Goal: Information Seeking & Learning: Learn about a topic

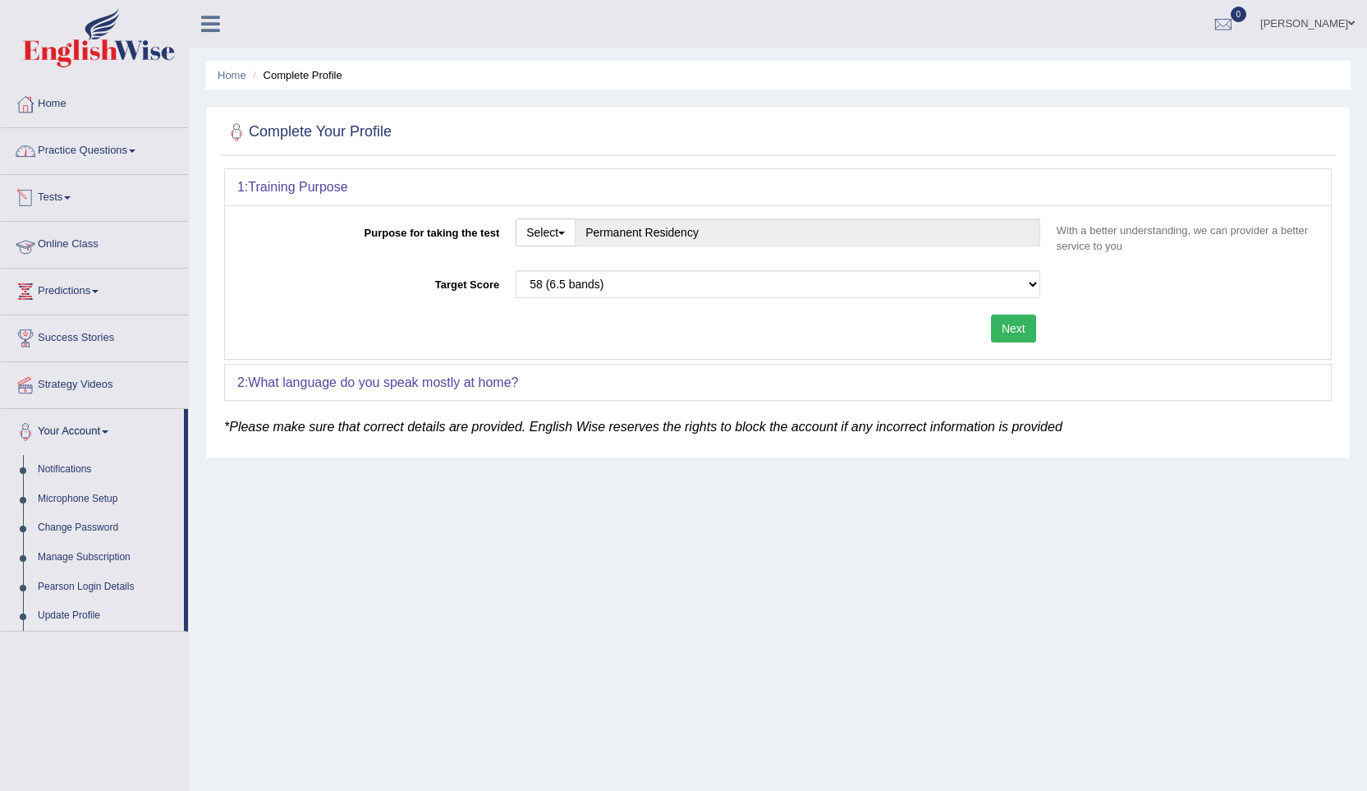
click at [65, 236] on link "Online Class" at bounding box center [94, 242] width 187 height 41
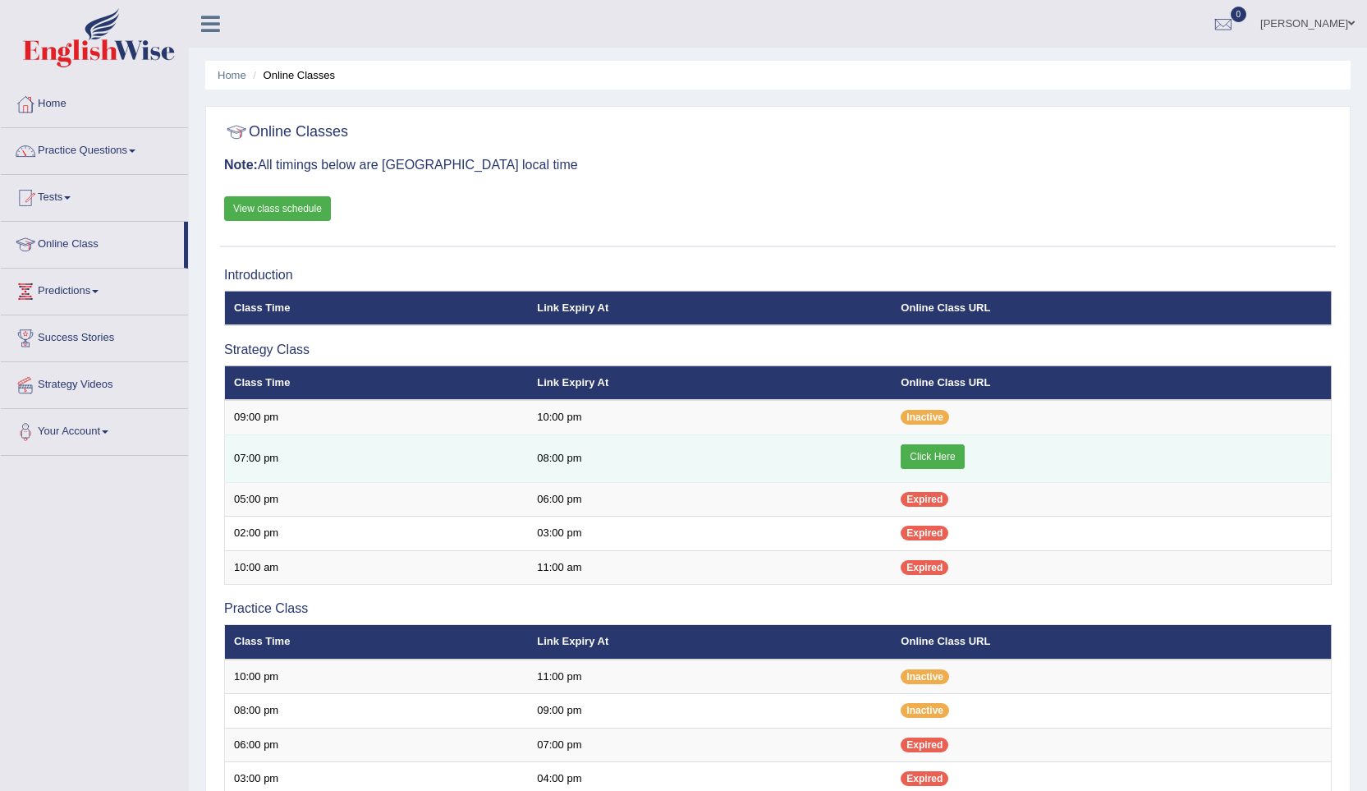
click at [933, 451] on link "Click Here" at bounding box center [932, 456] width 63 height 25
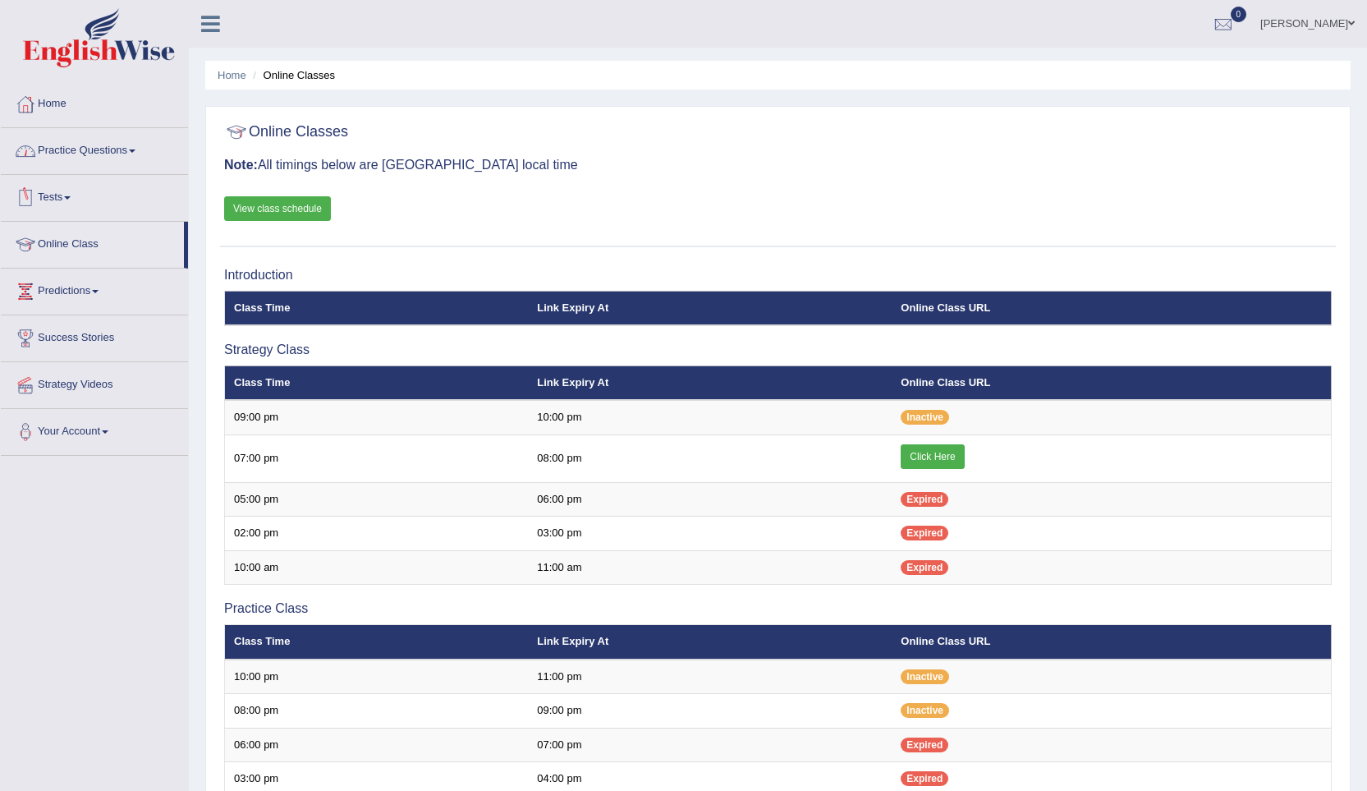
click at [126, 156] on link "Practice Questions" at bounding box center [94, 148] width 187 height 41
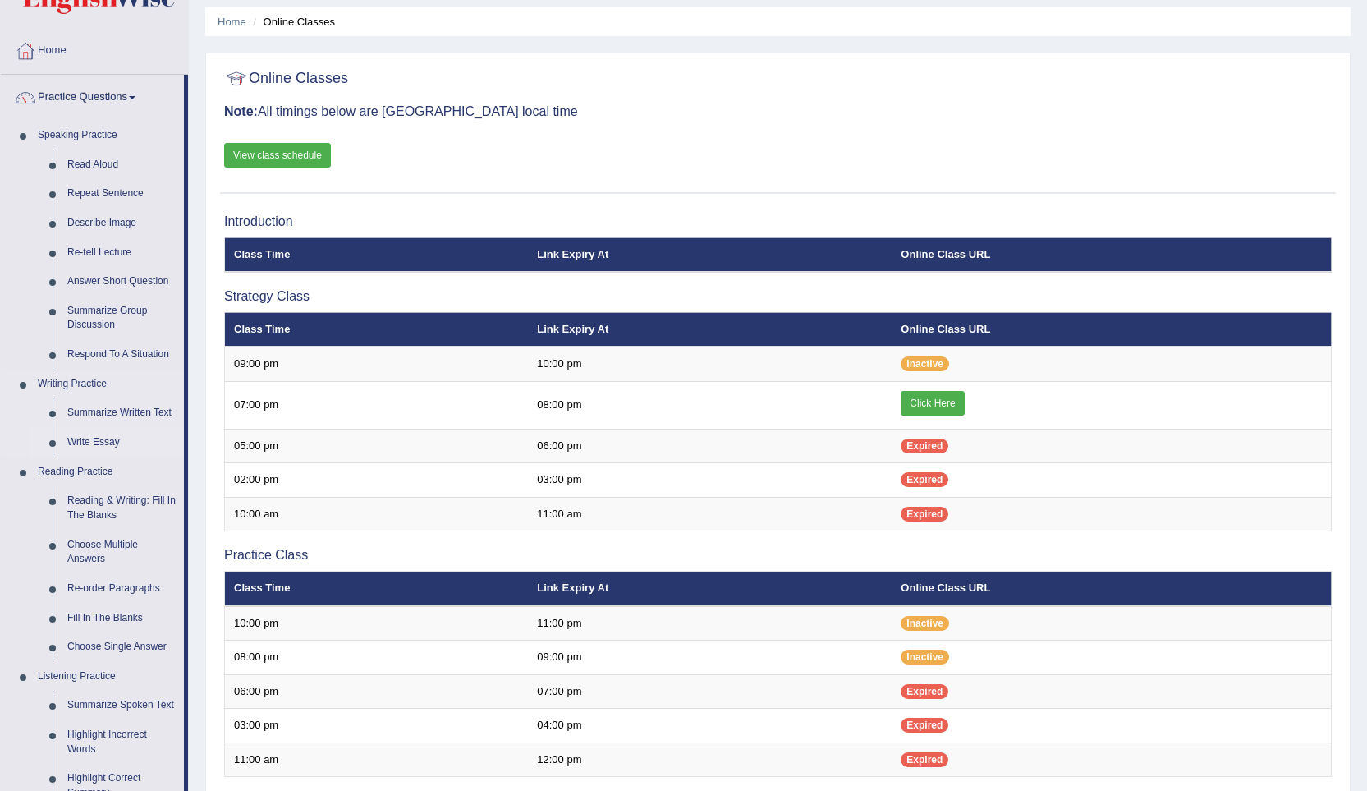
scroll to position [82, 0]
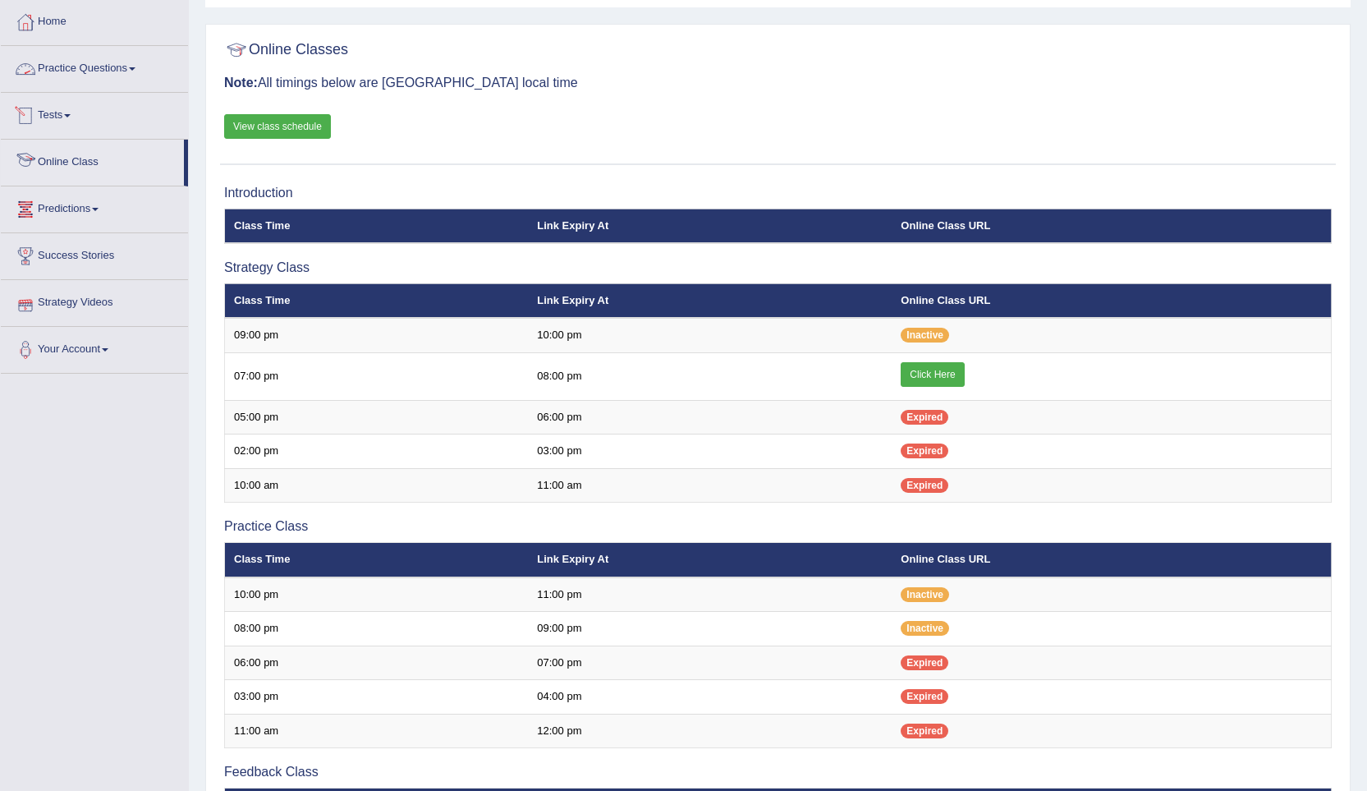
click at [68, 116] on link "Tests" at bounding box center [94, 113] width 187 height 41
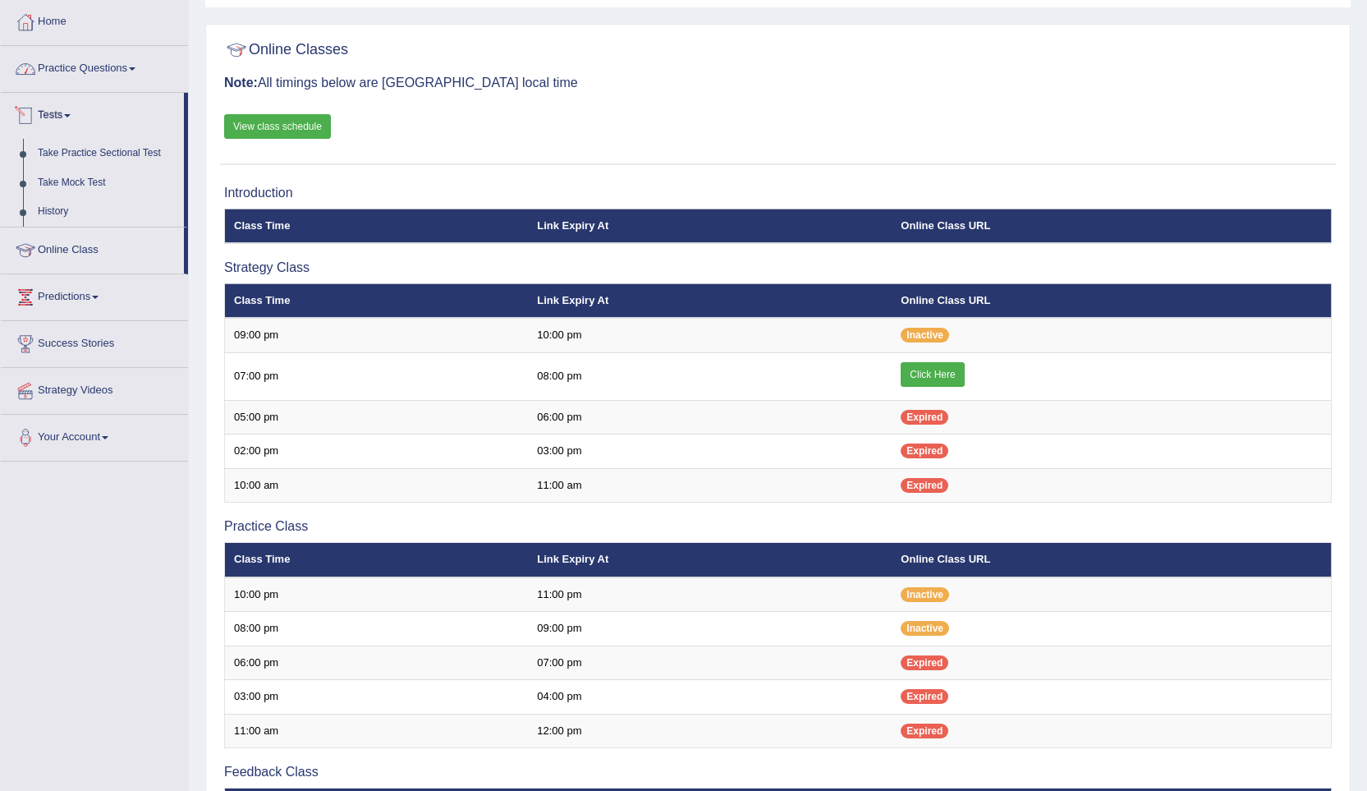
click at [70, 67] on link "Practice Questions" at bounding box center [94, 66] width 187 height 41
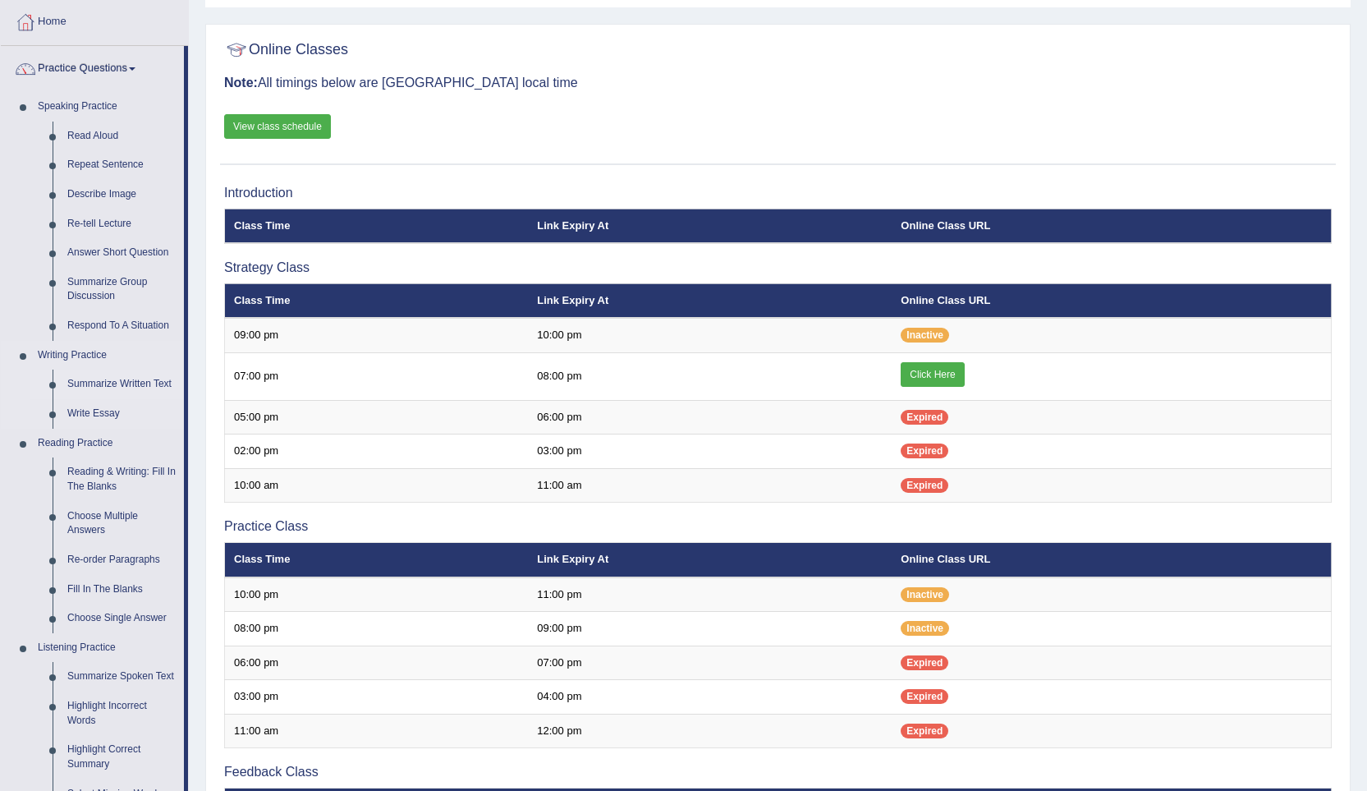
click at [103, 378] on link "Summarize Written Text" at bounding box center [122, 384] width 124 height 30
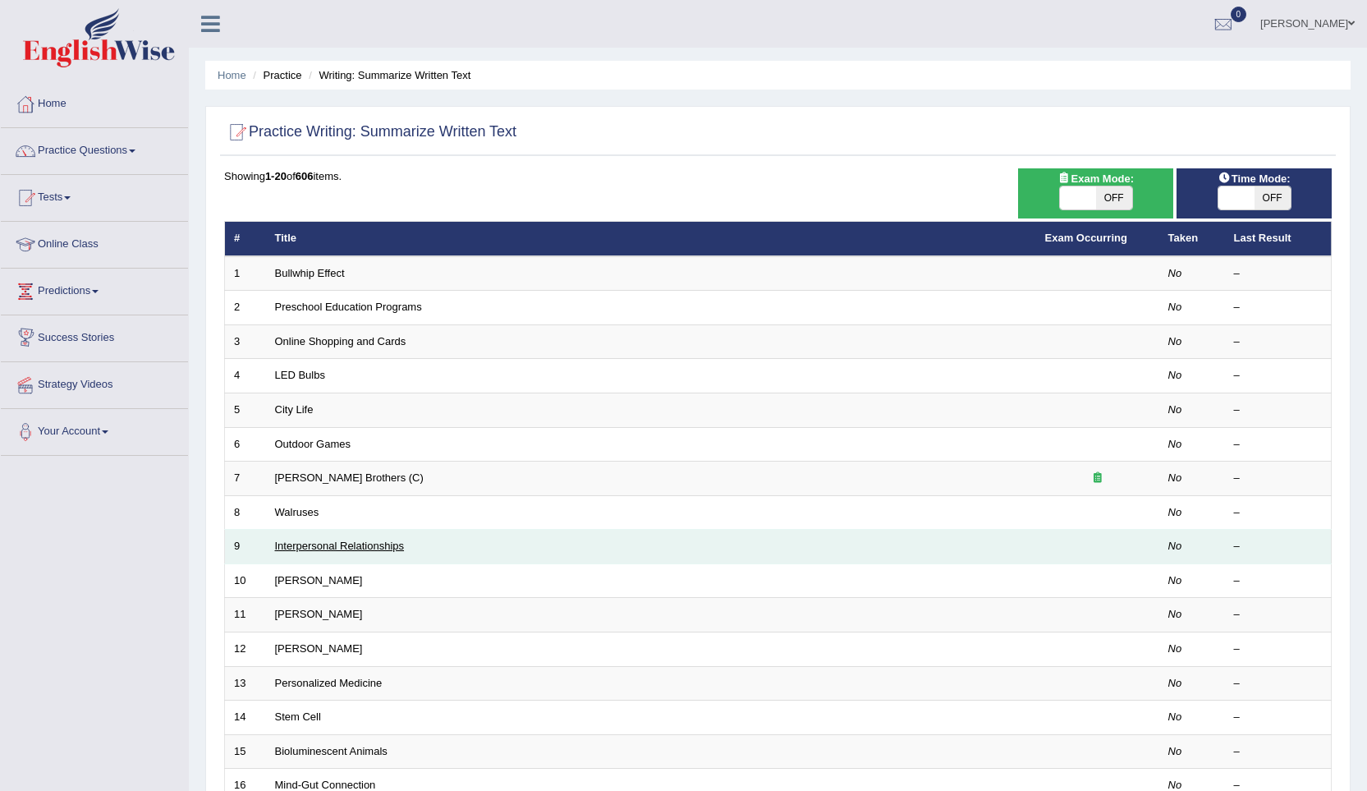
click at [328, 543] on link "Interpersonal Relationships" at bounding box center [340, 545] width 130 height 12
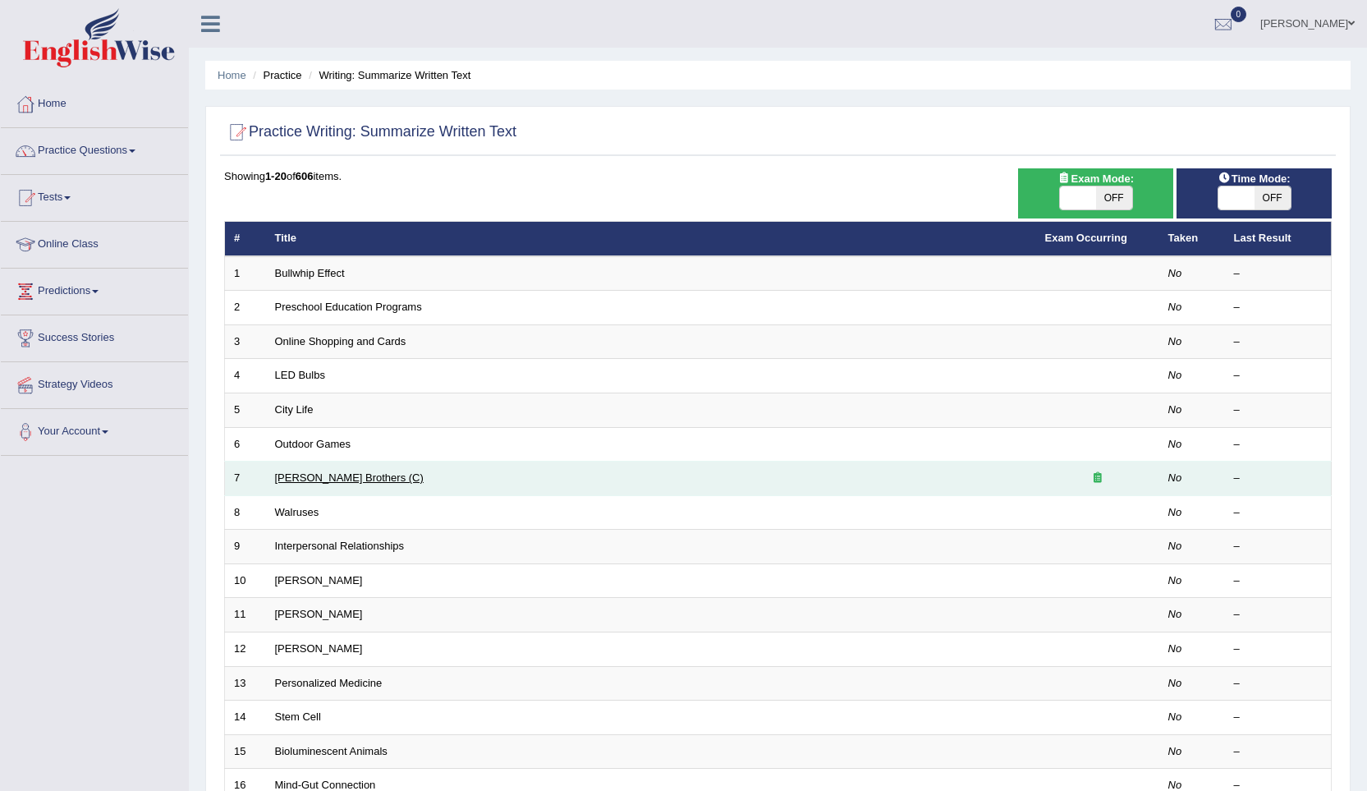
click at [327, 479] on link "[PERSON_NAME] Brothers (C)" at bounding box center [349, 477] width 149 height 12
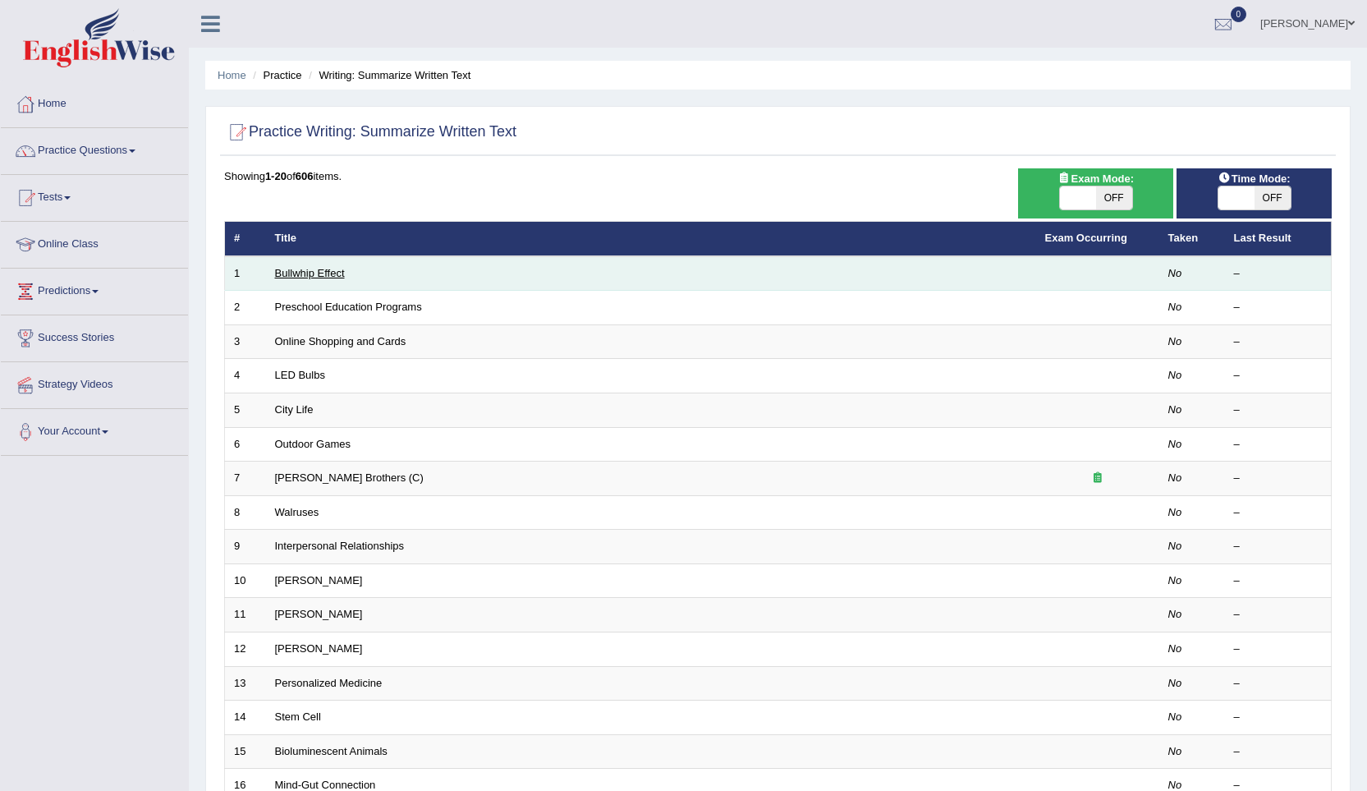
click at [322, 268] on link "Bullwhip Effect" at bounding box center [310, 273] width 70 height 12
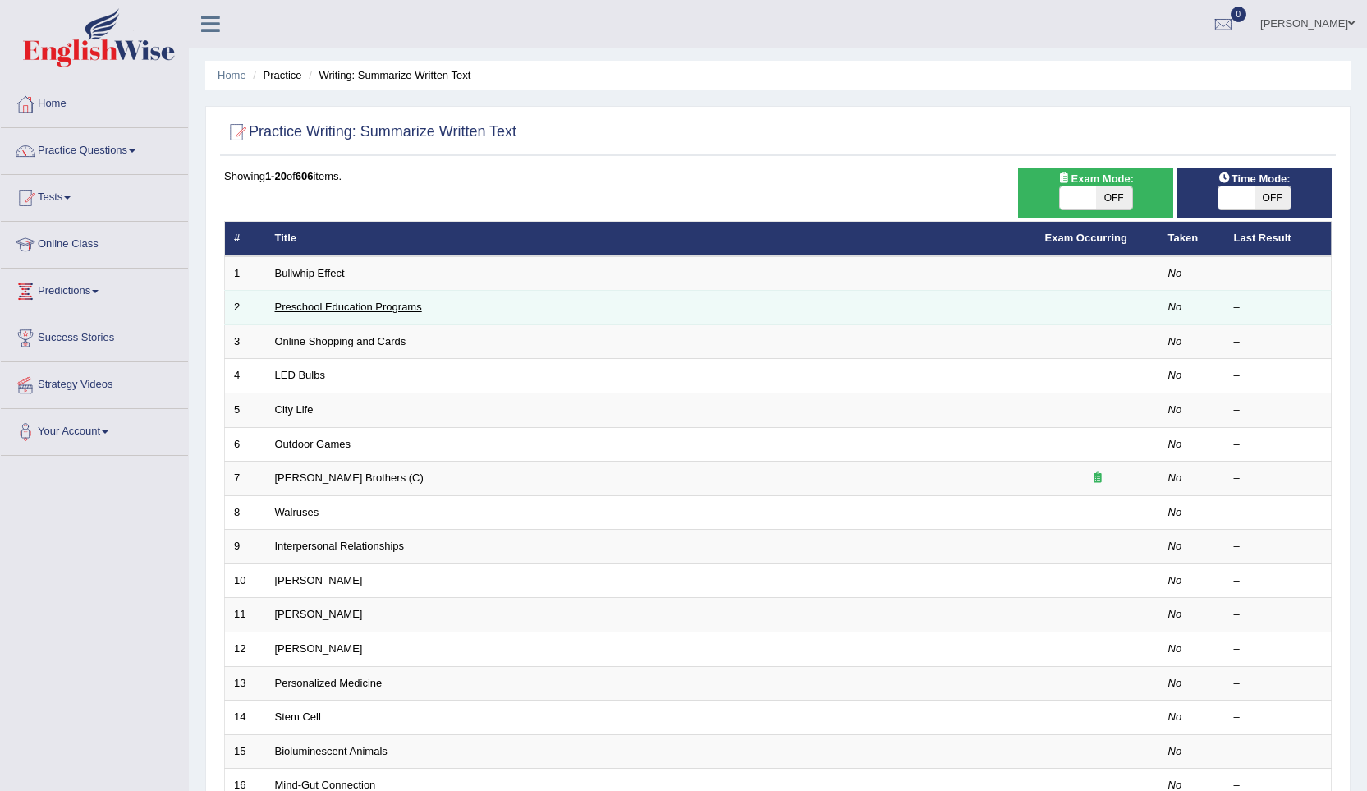
drag, startPoint x: 0, startPoint y: 0, endPoint x: 308, endPoint y: 310, distance: 437.1
click at [308, 310] on link "Preschool Education Programs" at bounding box center [348, 306] width 147 height 12
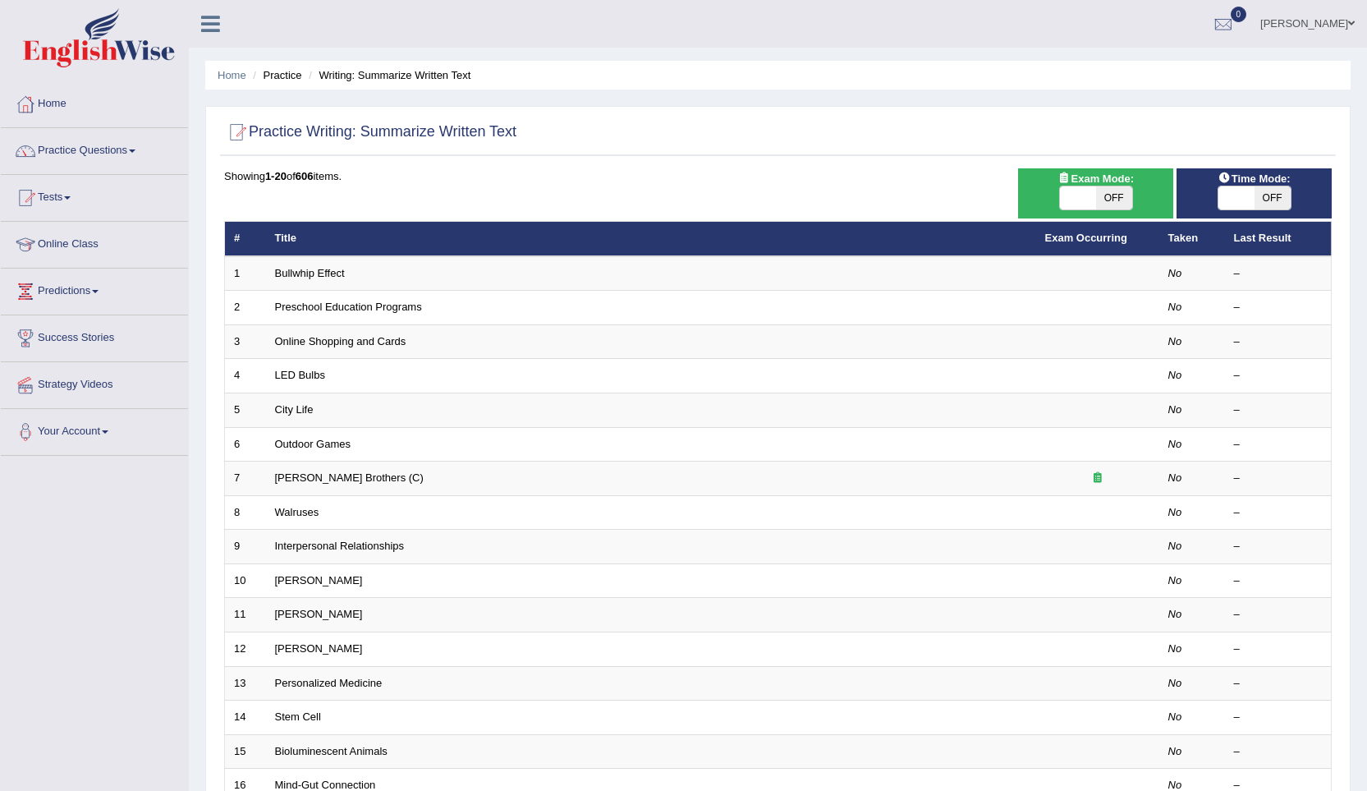
click at [319, 344] on link "Online Shopping and Cards" at bounding box center [340, 341] width 131 height 12
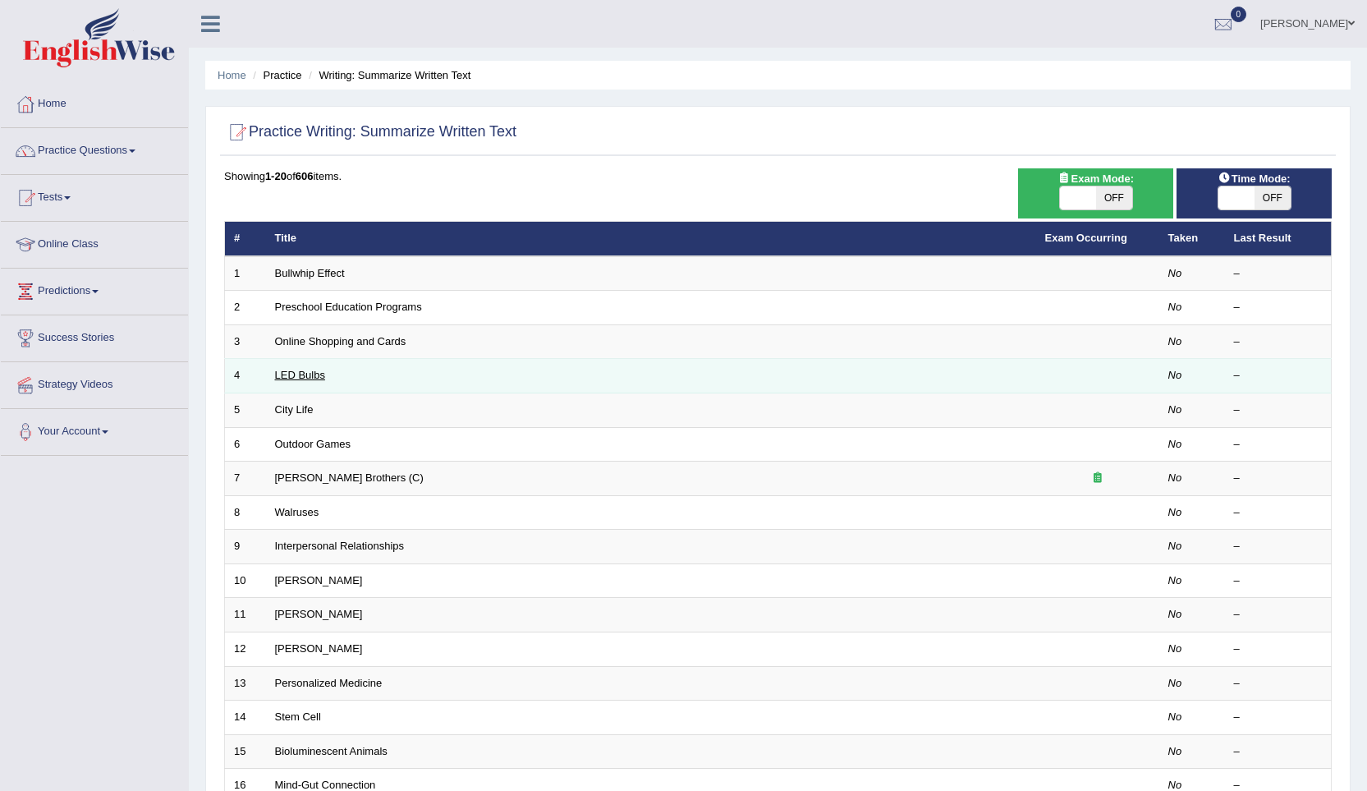
click at [316, 376] on link "LED Bulbs" at bounding box center [300, 375] width 50 height 12
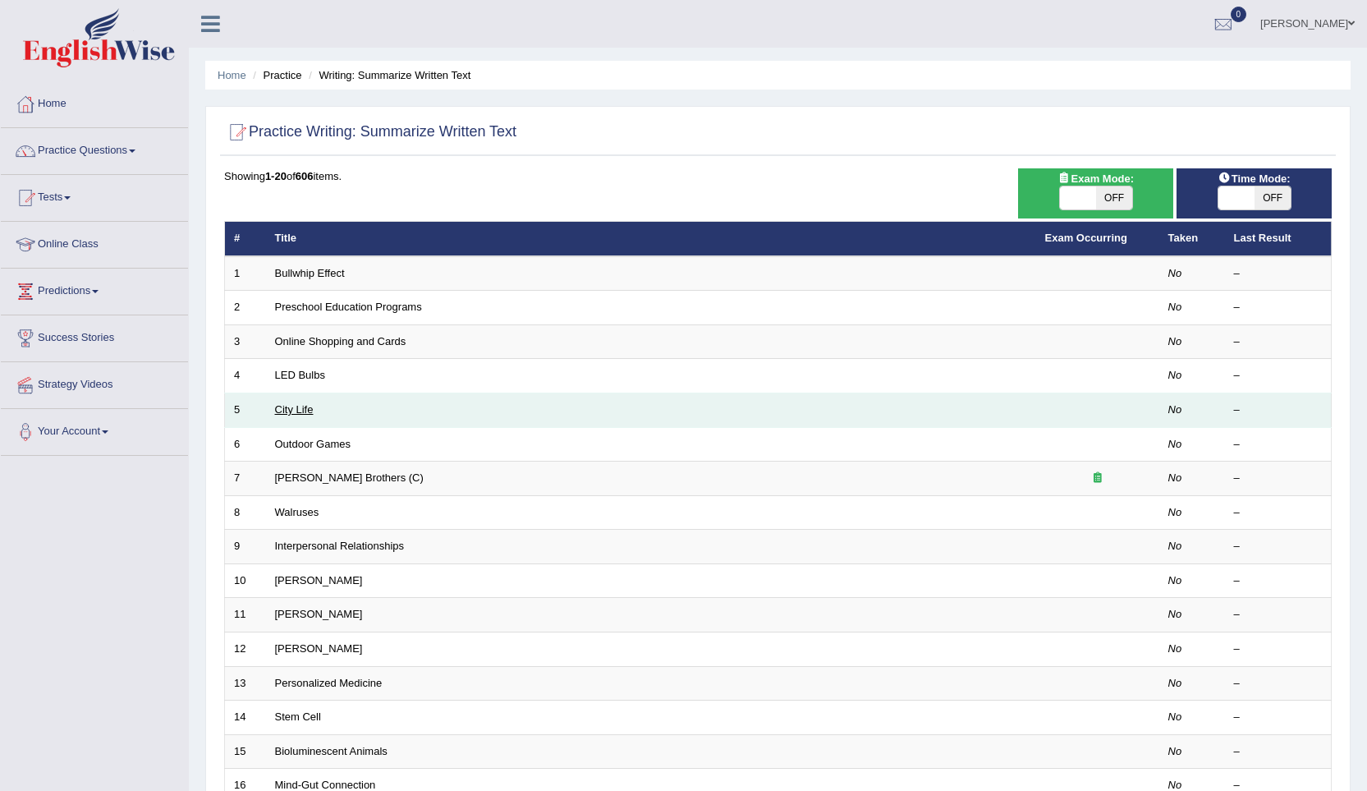
click at [298, 405] on link "City Life" at bounding box center [294, 409] width 39 height 12
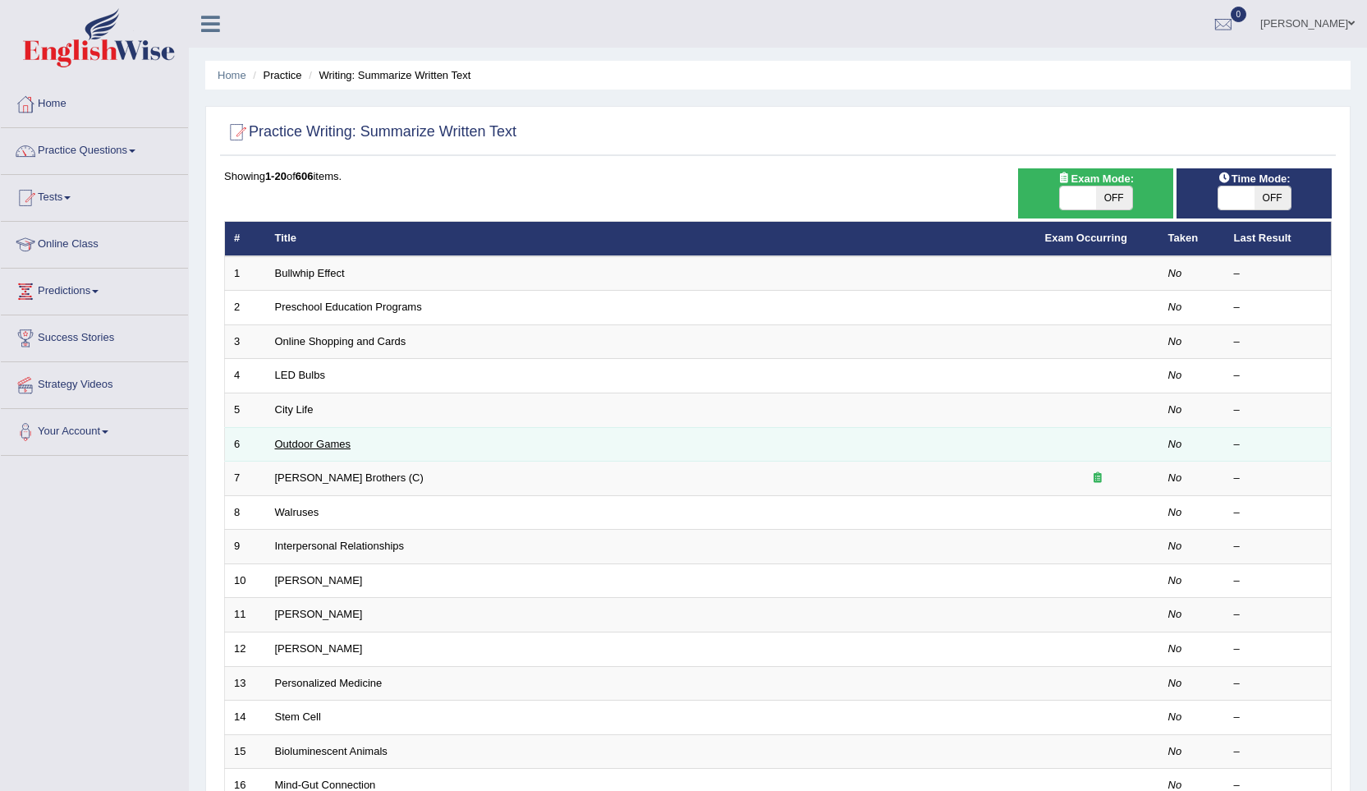
click at [303, 447] on link "Outdoor Games" at bounding box center [313, 444] width 76 height 12
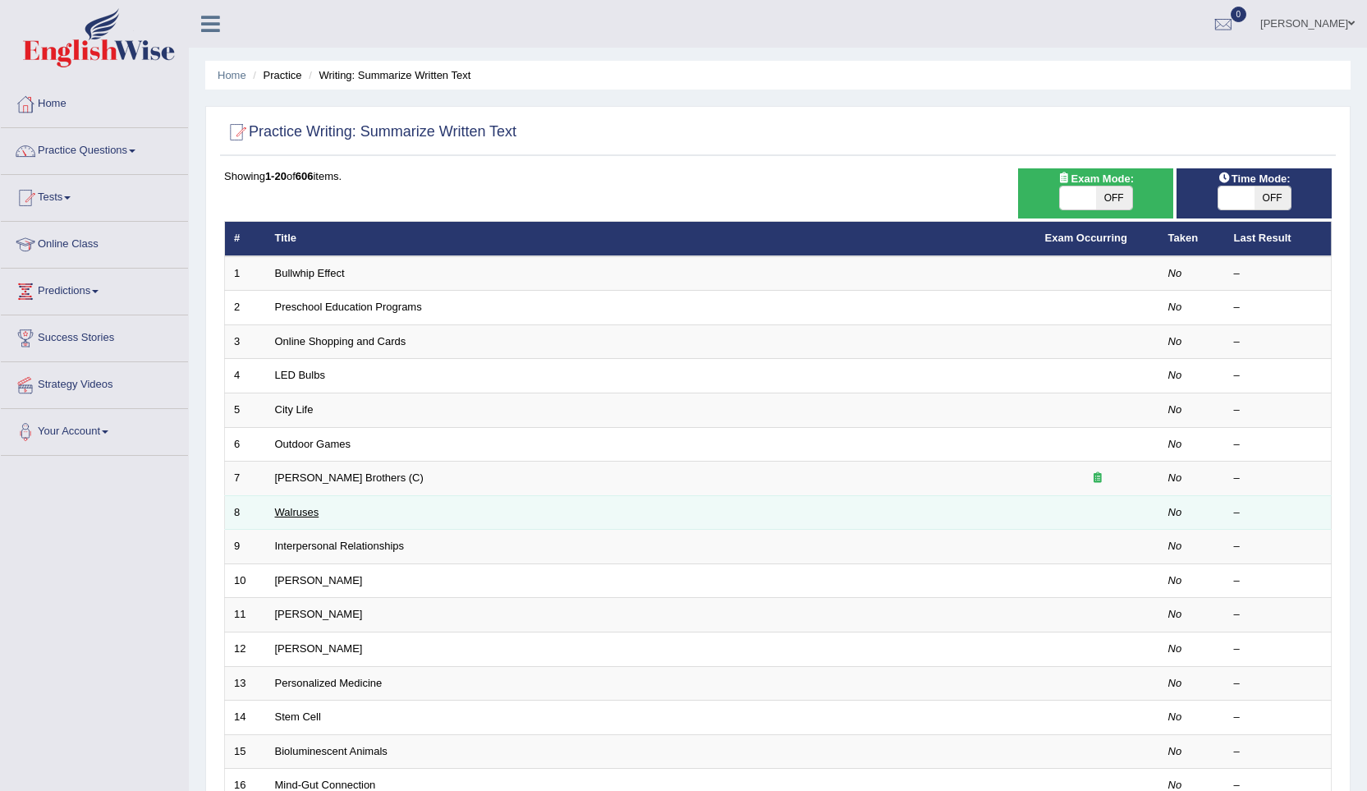
click at [303, 517] on link "Walruses" at bounding box center [297, 512] width 44 height 12
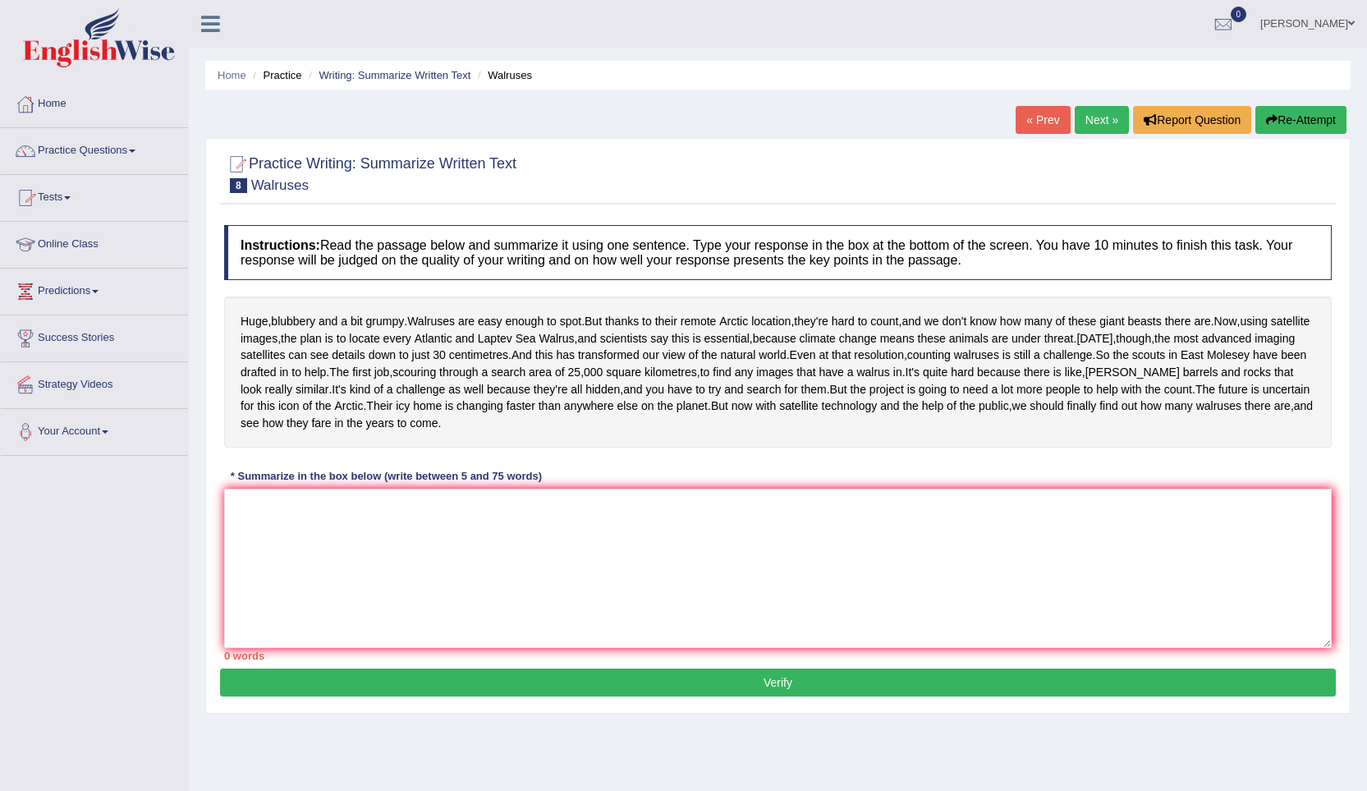
click at [62, 382] on link "Strategy Videos" at bounding box center [94, 382] width 187 height 41
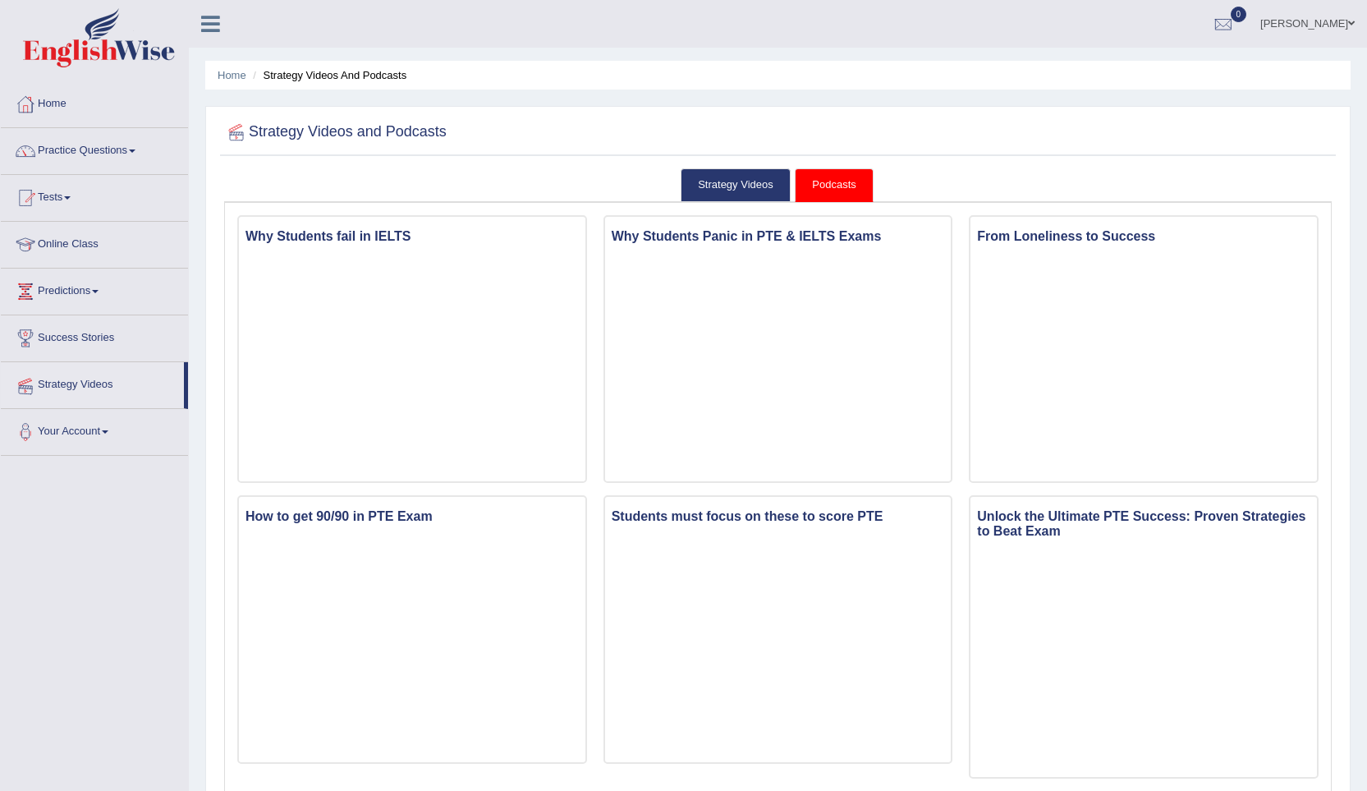
click at [64, 382] on link "Strategy Videos" at bounding box center [92, 382] width 183 height 41
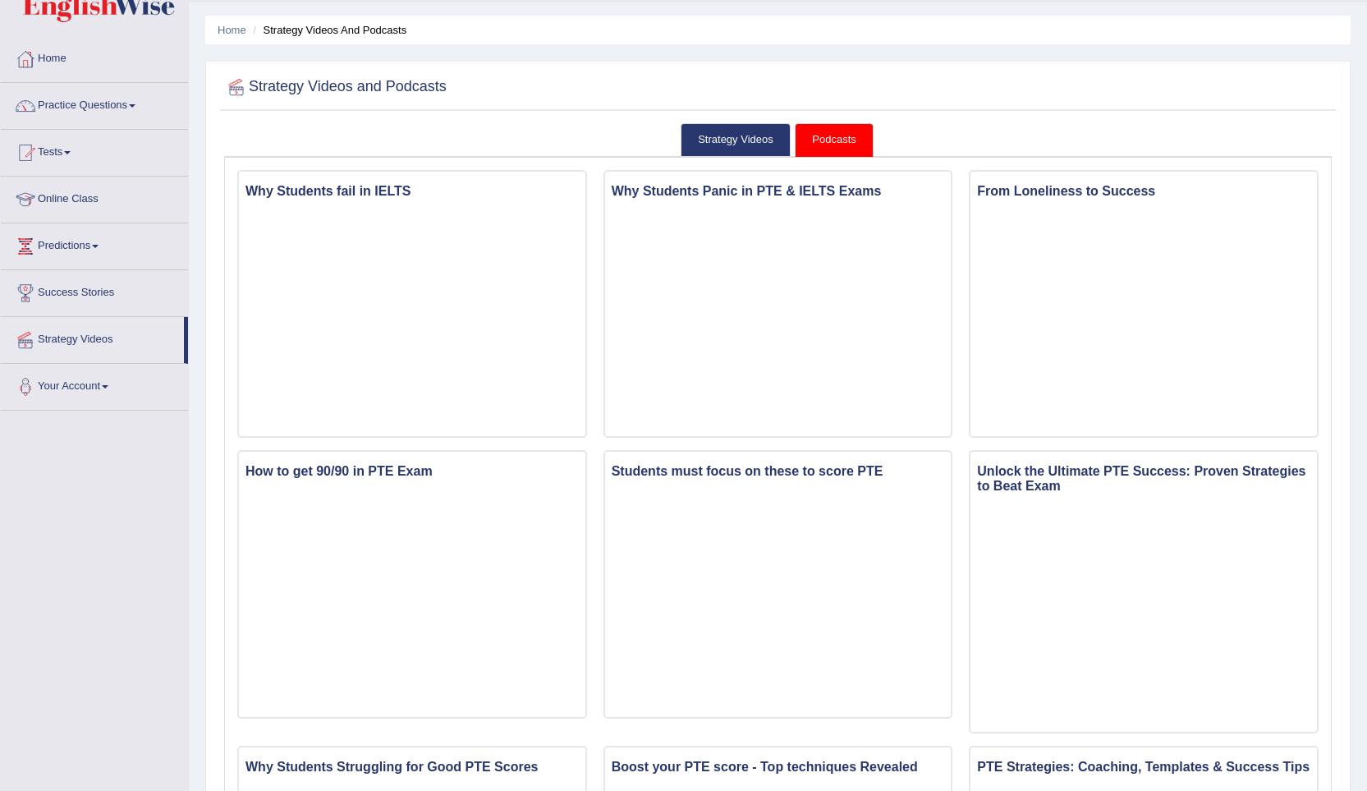
scroll to position [19, 0]
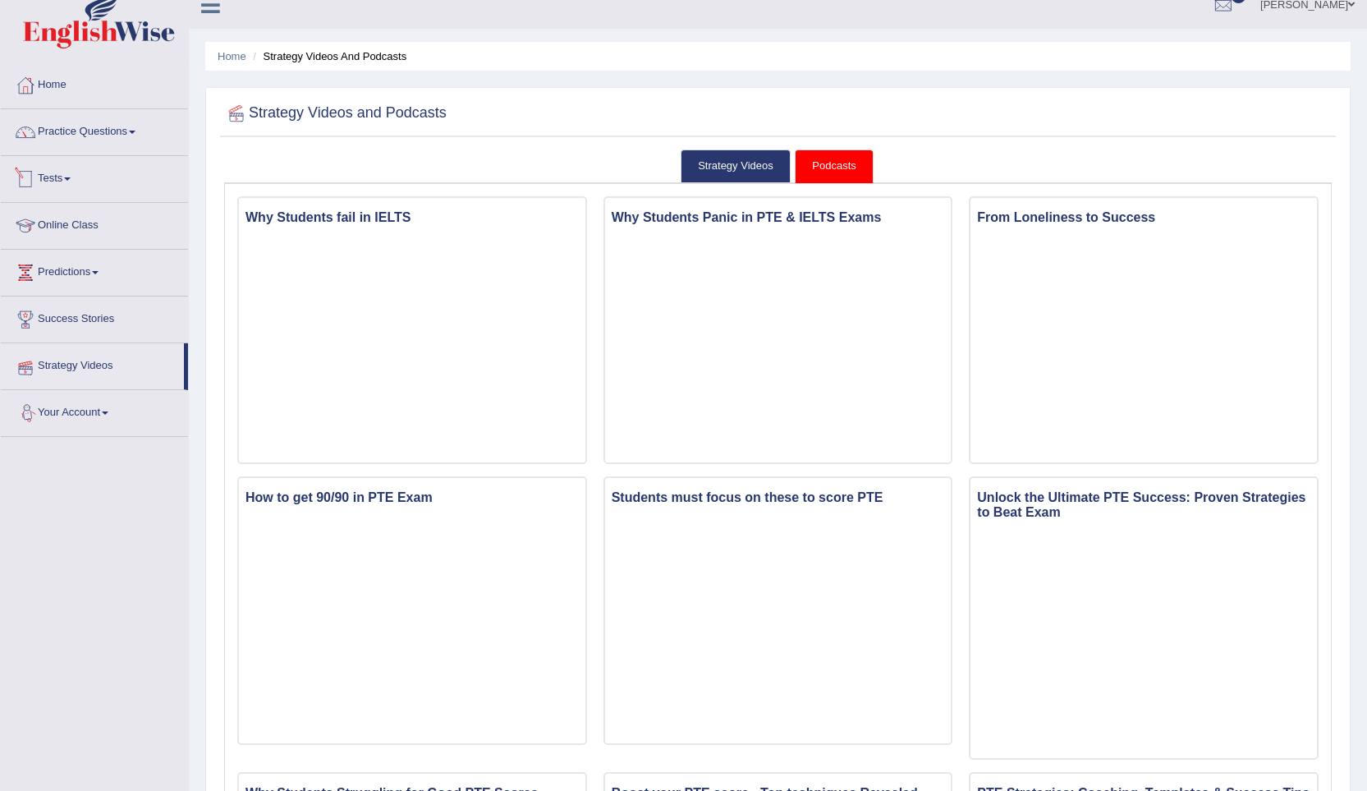
click at [71, 180] on span at bounding box center [67, 178] width 7 height 3
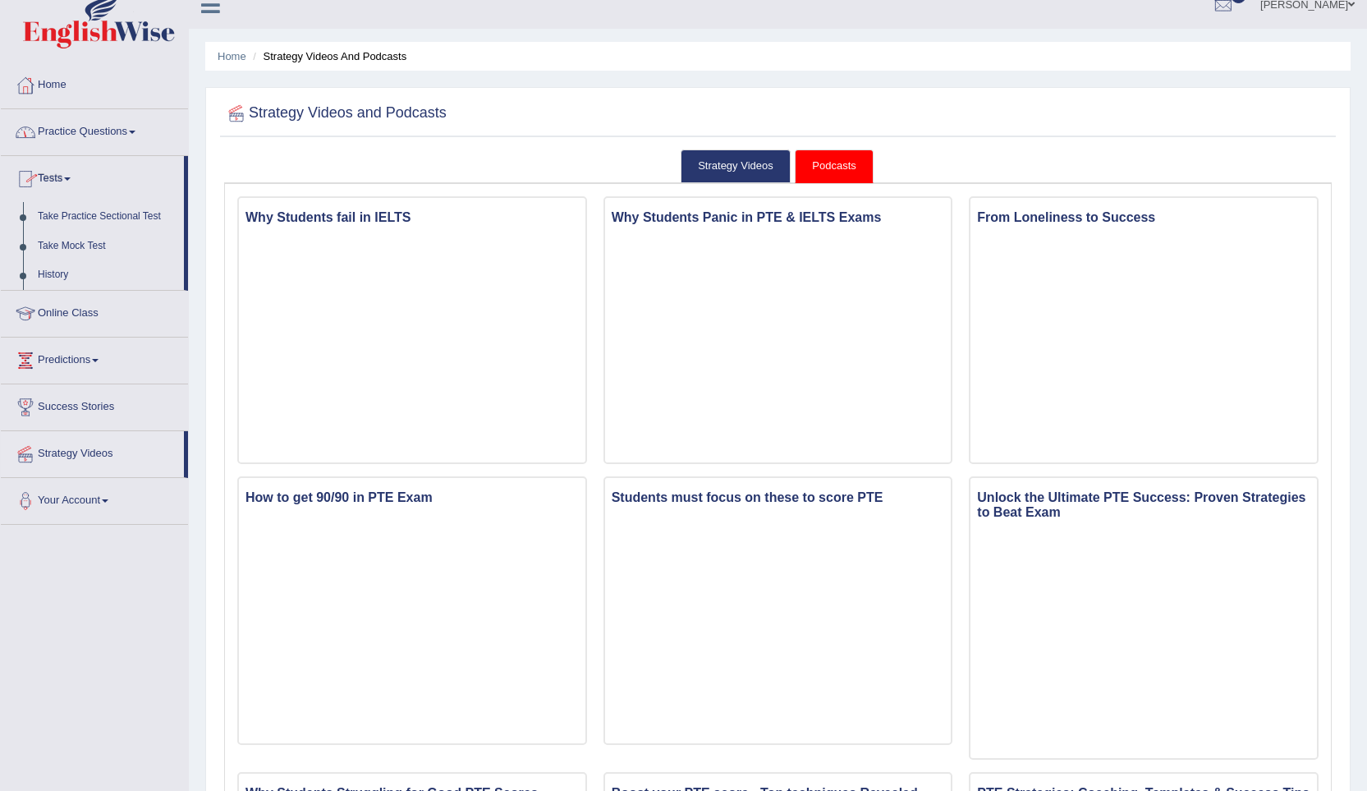
click at [80, 112] on link "Practice Questions" at bounding box center [94, 129] width 187 height 41
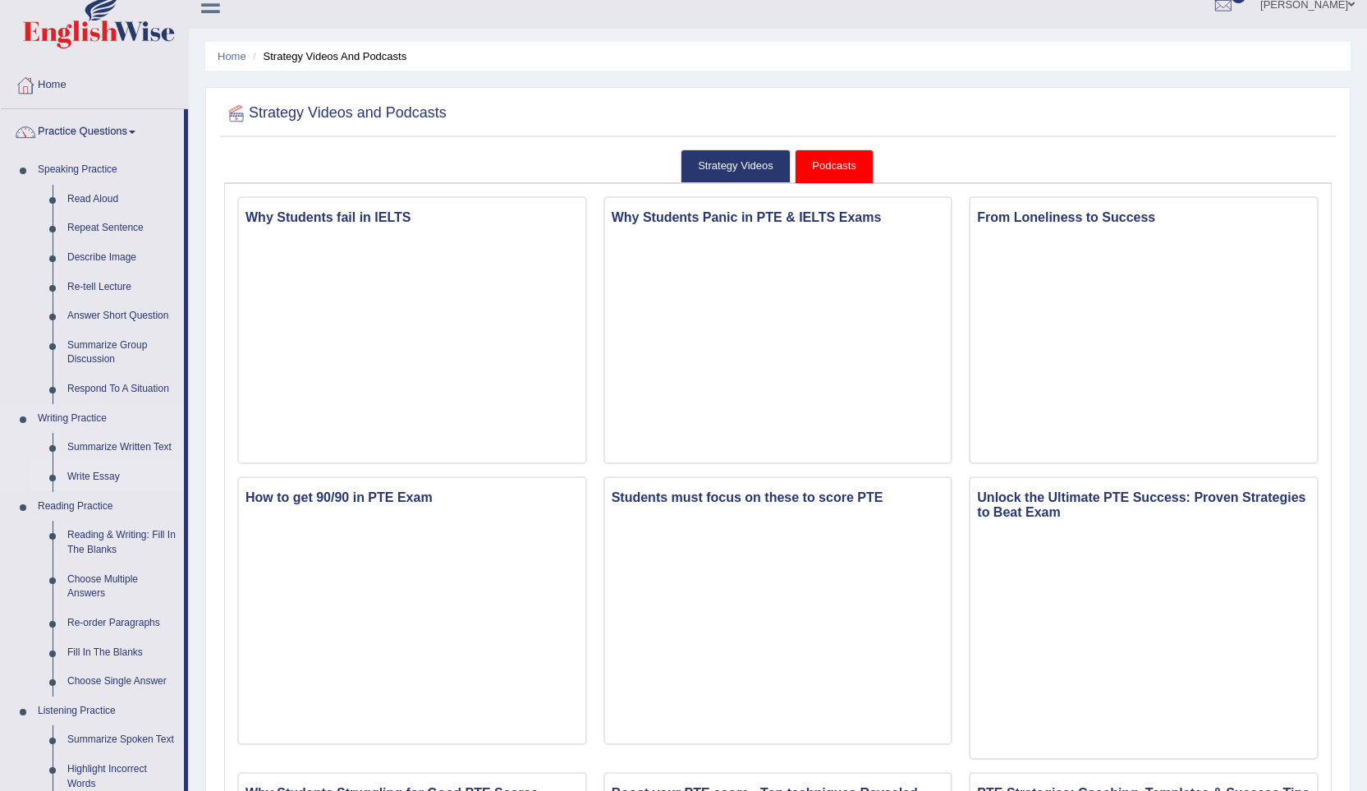
click at [94, 476] on link "Write Essay" at bounding box center [122, 477] width 124 height 30
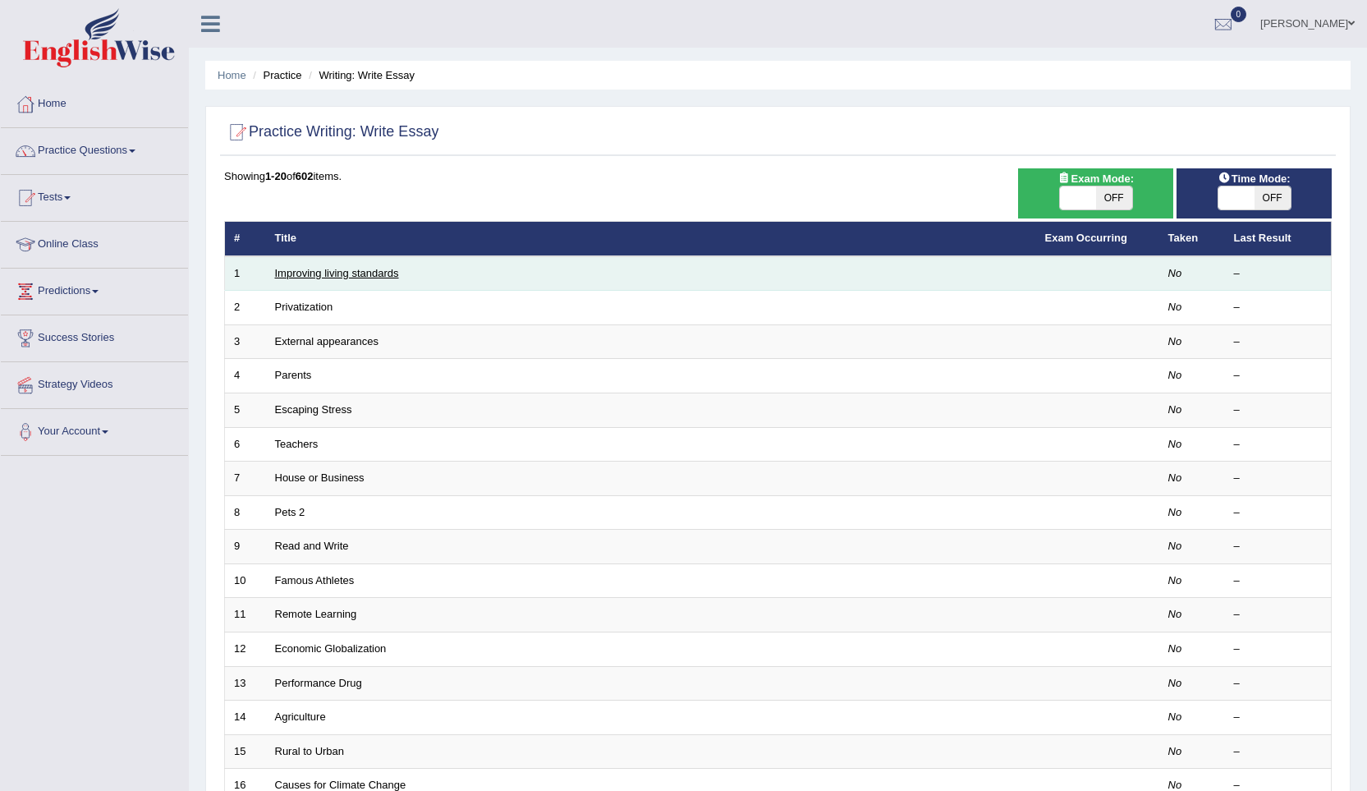
click at [353, 278] on link "Improving living standards" at bounding box center [337, 273] width 124 height 12
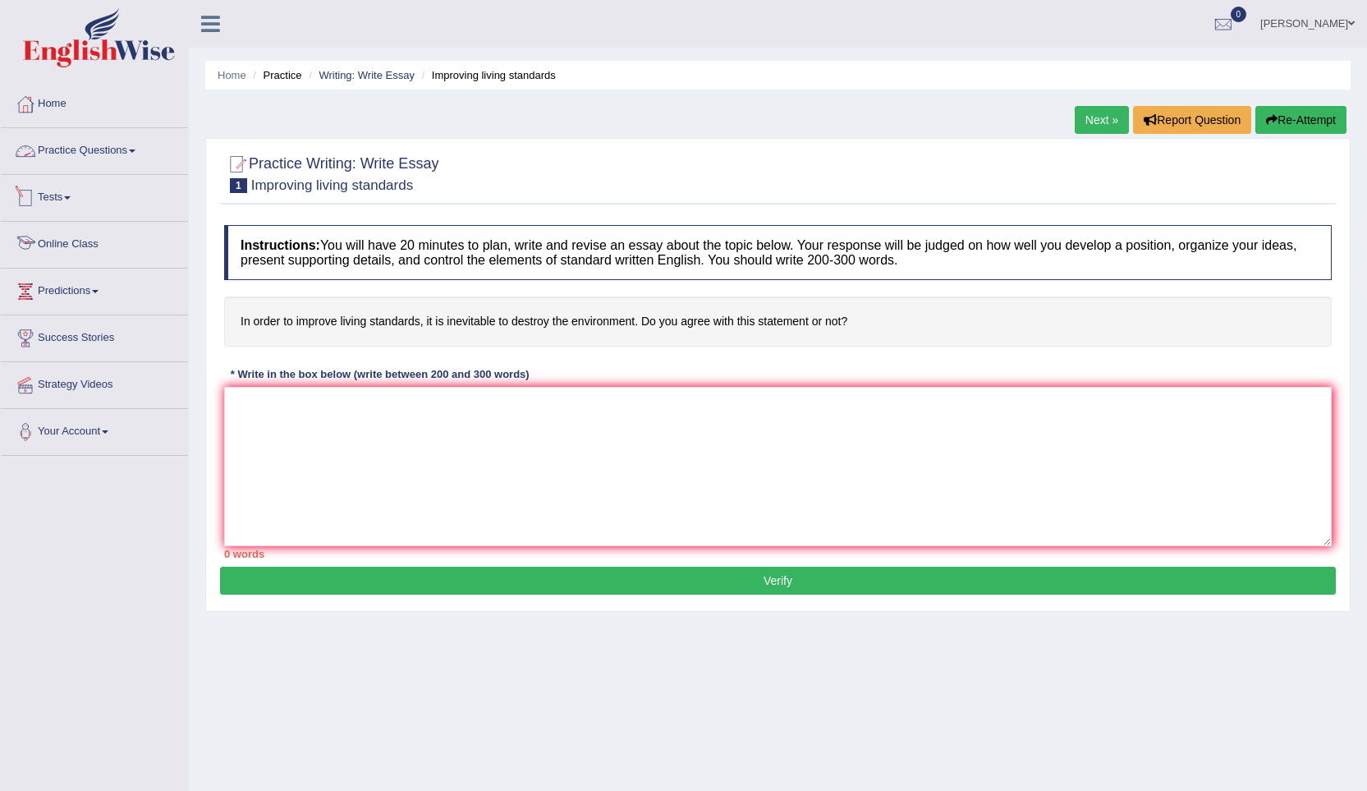
click at [97, 238] on link "Online Class" at bounding box center [94, 242] width 187 height 41
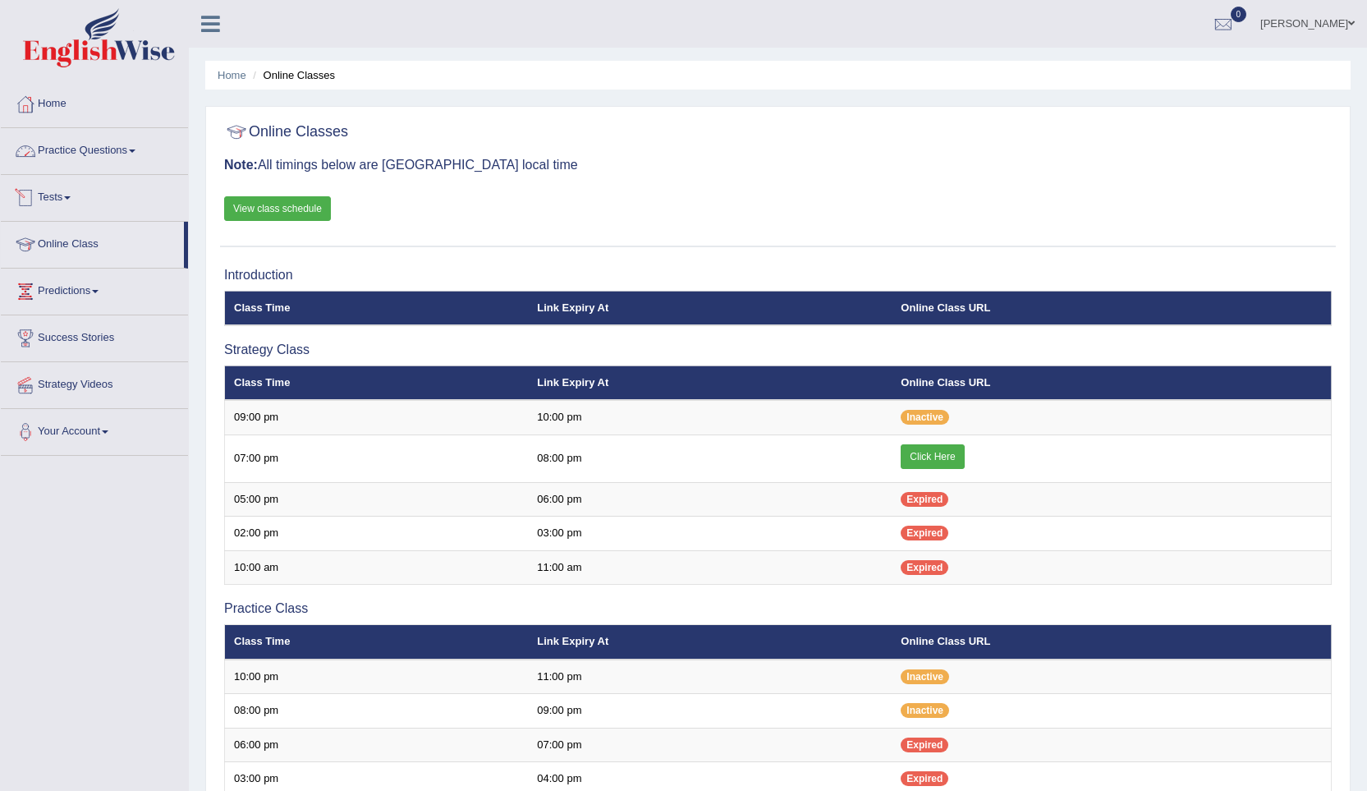
click at [68, 163] on link "Practice Questions" at bounding box center [94, 148] width 187 height 41
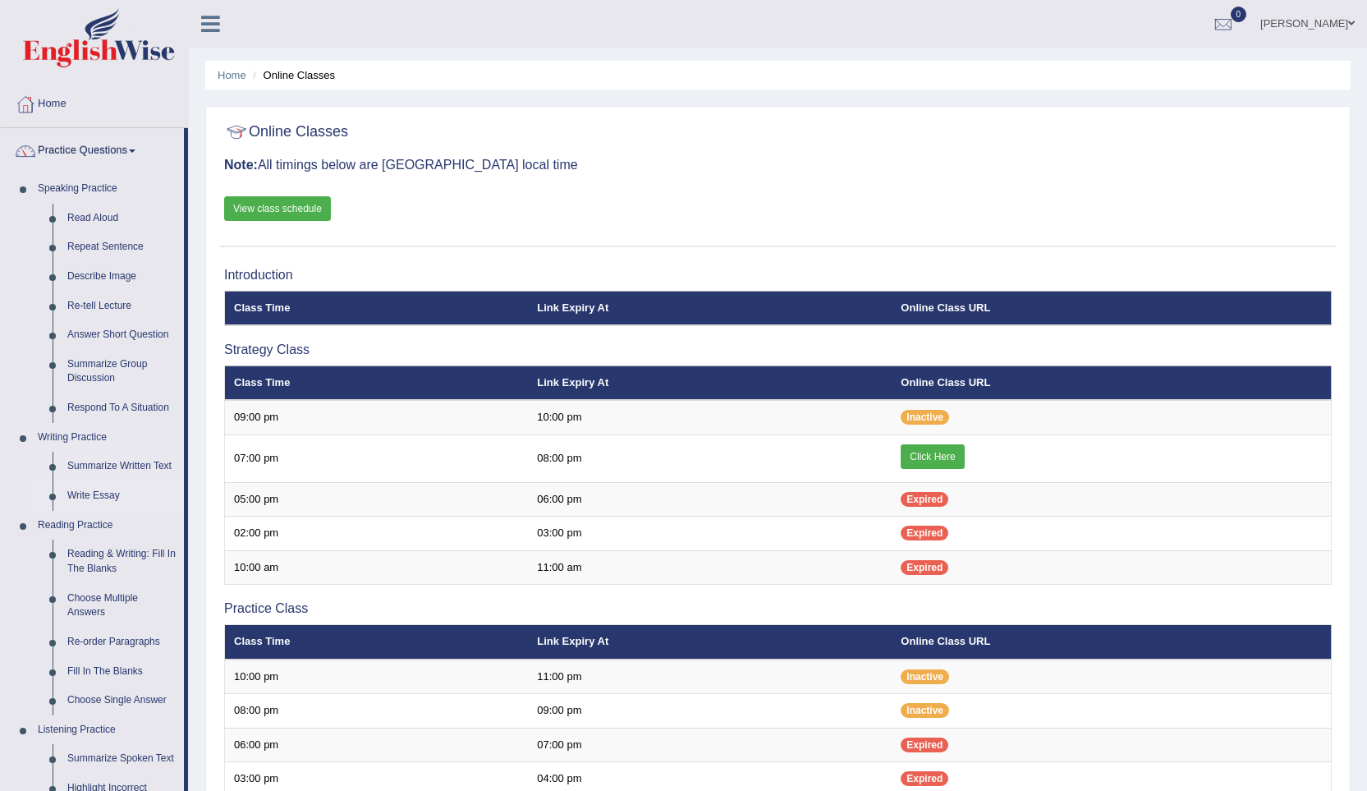
click at [112, 495] on link "Write Essay" at bounding box center [122, 496] width 124 height 30
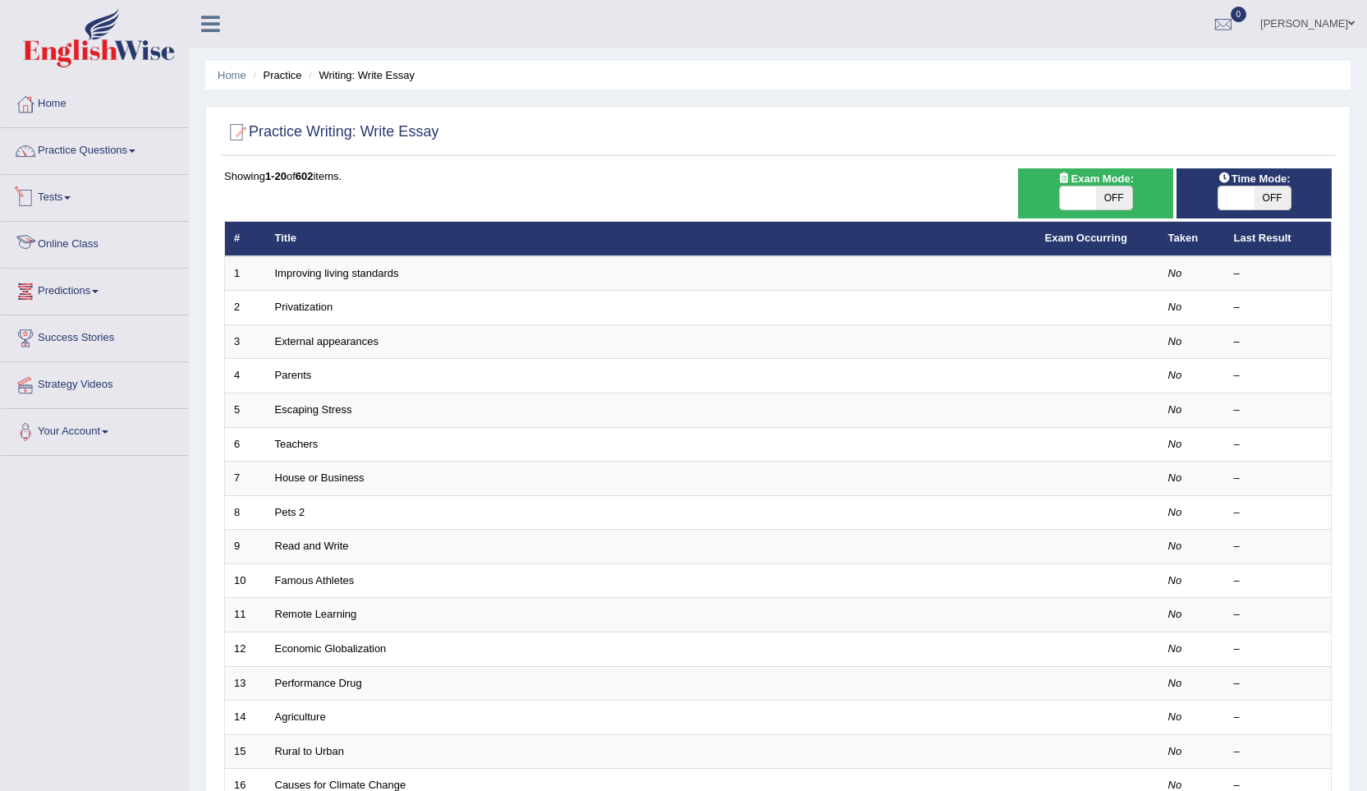
click at [64, 236] on link "Online Class" at bounding box center [94, 242] width 187 height 41
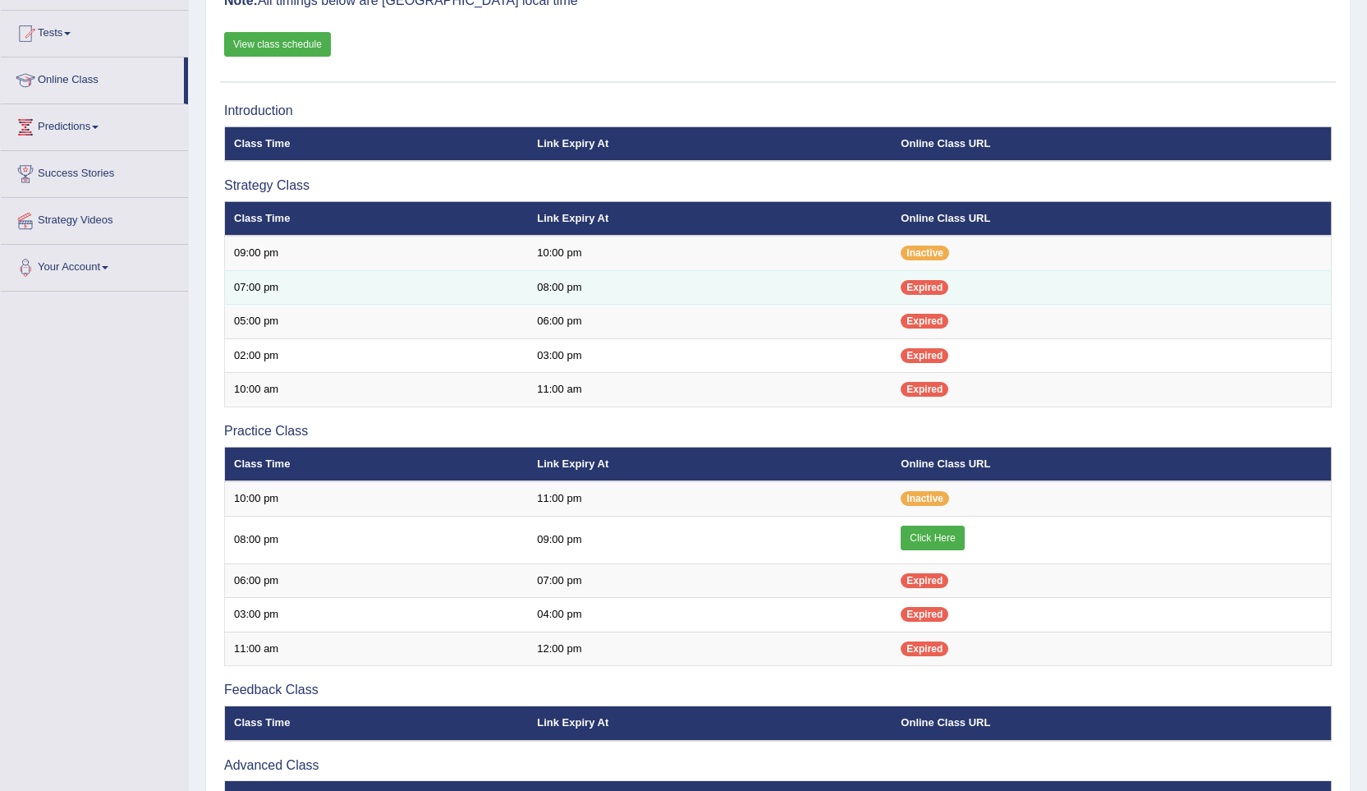
scroll to position [164, 0]
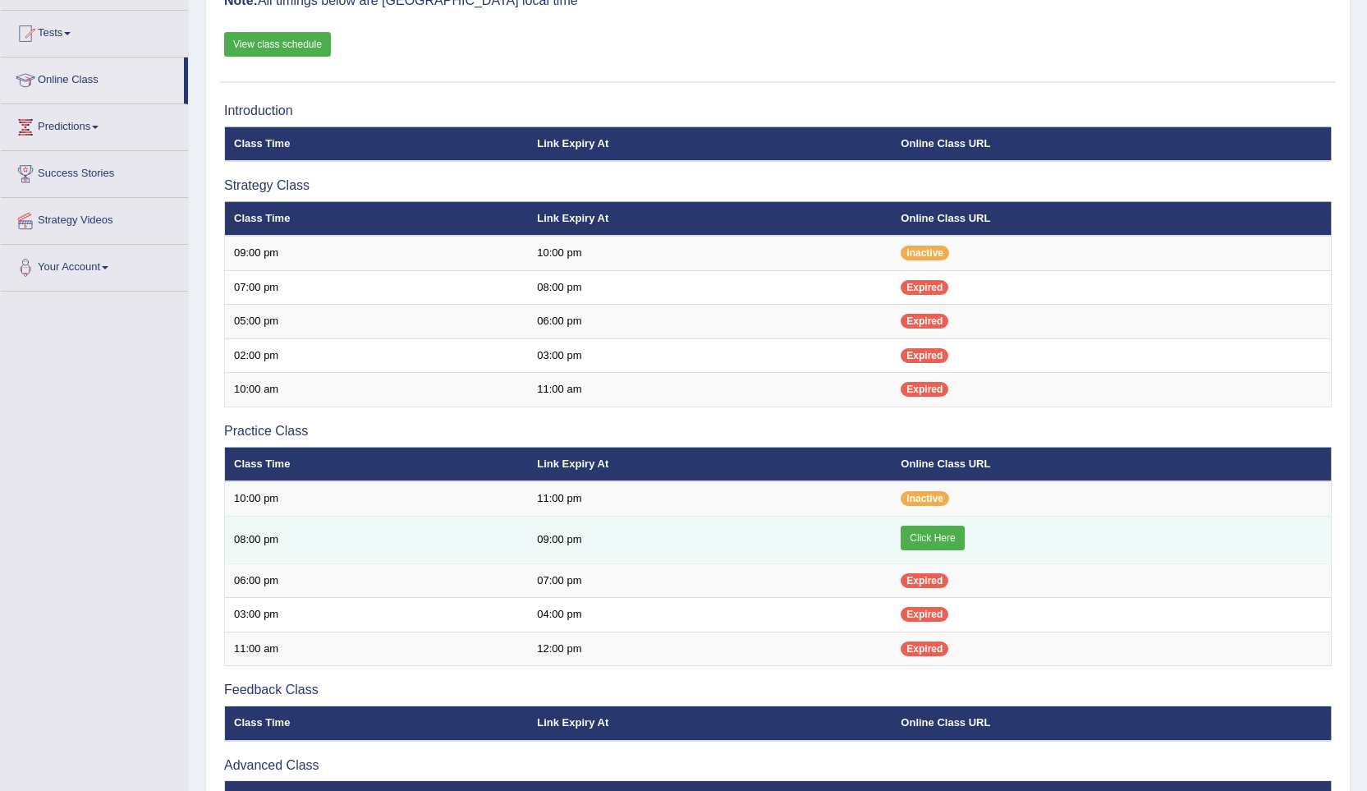
click at [915, 533] on link "Click Here" at bounding box center [932, 537] width 63 height 25
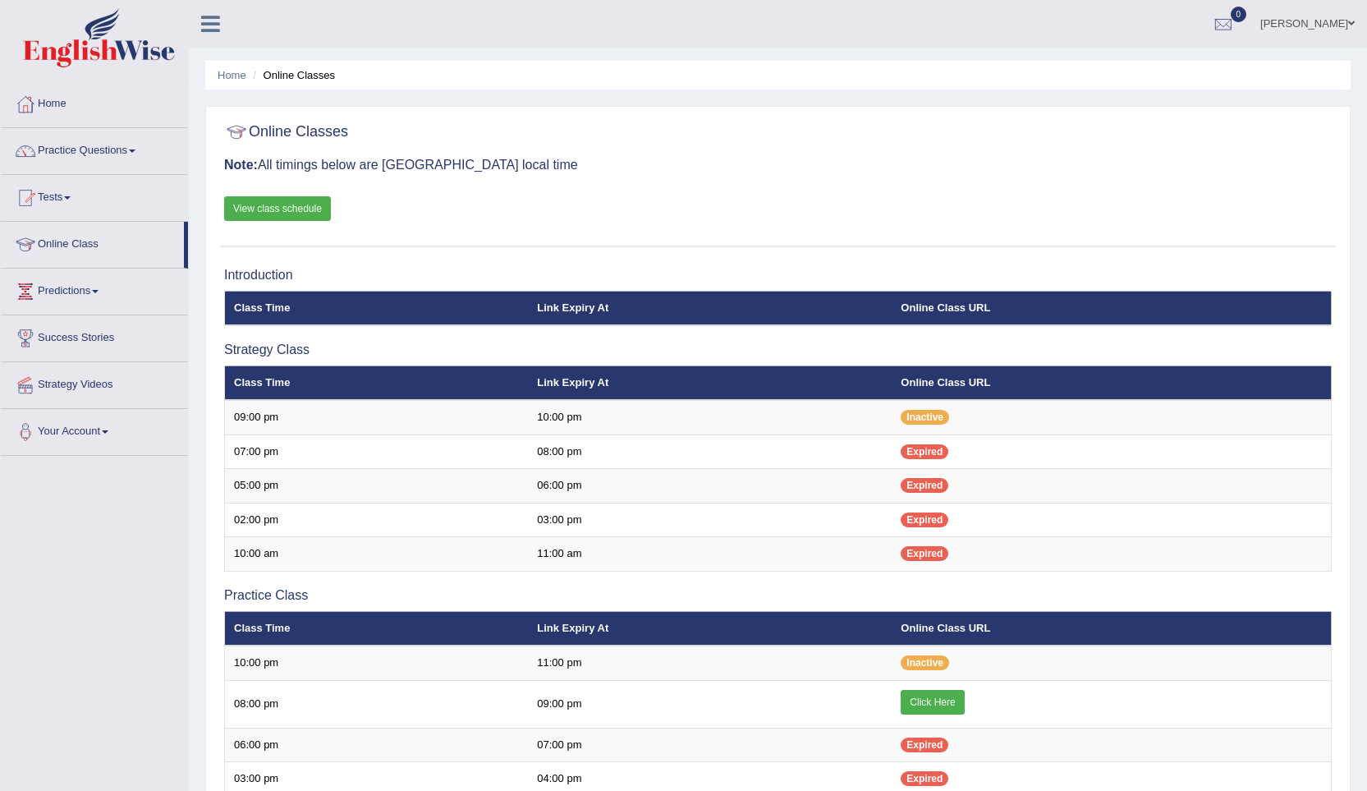
click at [97, 158] on link "Practice Questions" at bounding box center [94, 148] width 187 height 41
click at [71, 196] on span at bounding box center [67, 197] width 7 height 3
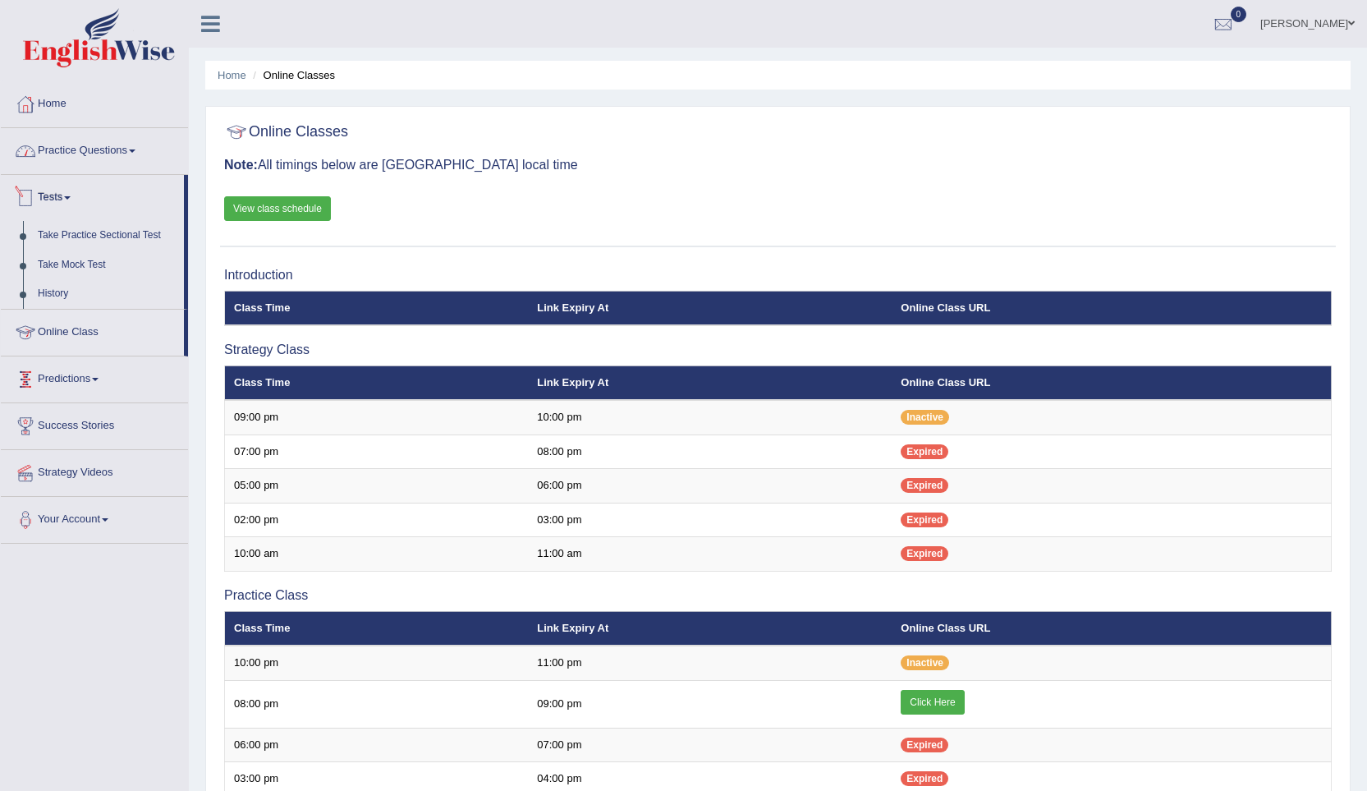
click at [75, 149] on link "Practice Questions" at bounding box center [94, 148] width 187 height 41
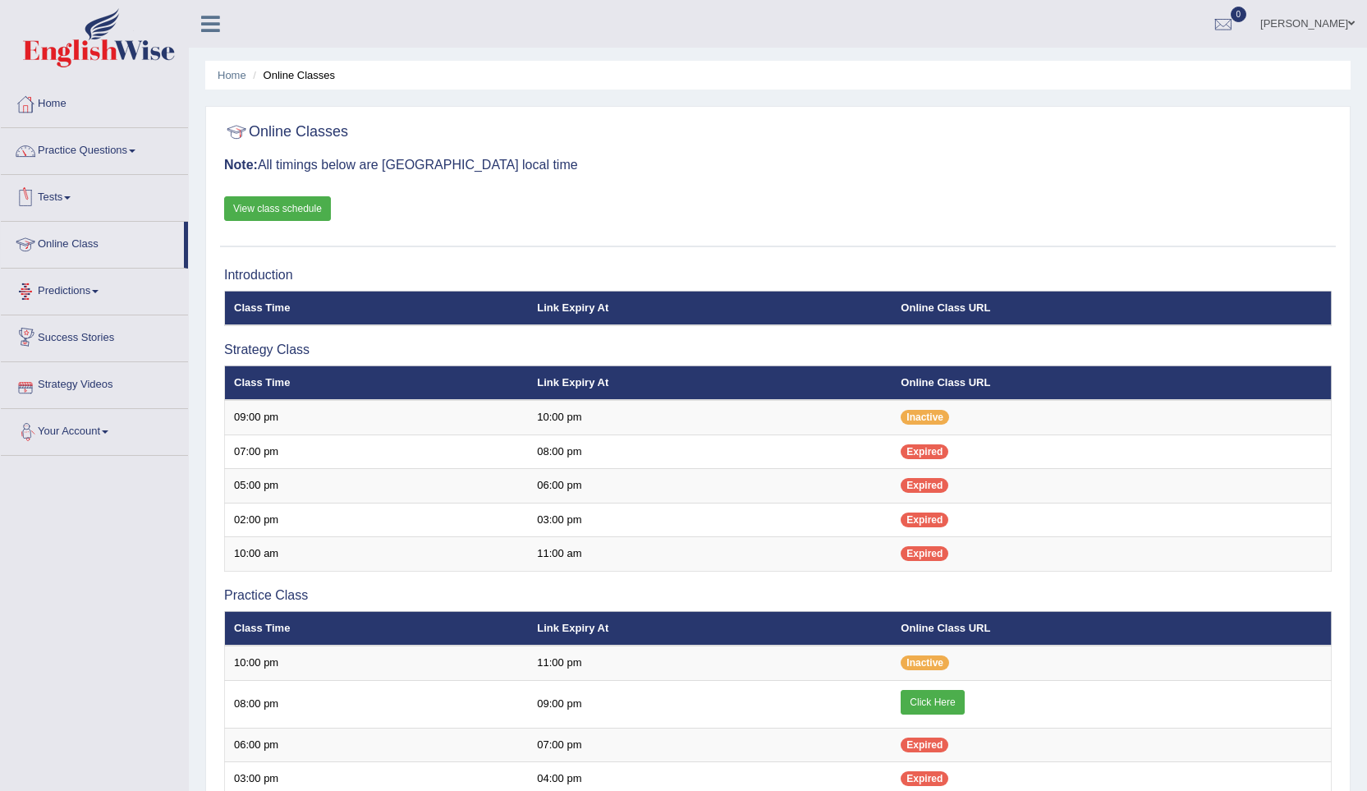
click at [65, 193] on link "Tests" at bounding box center [94, 195] width 187 height 41
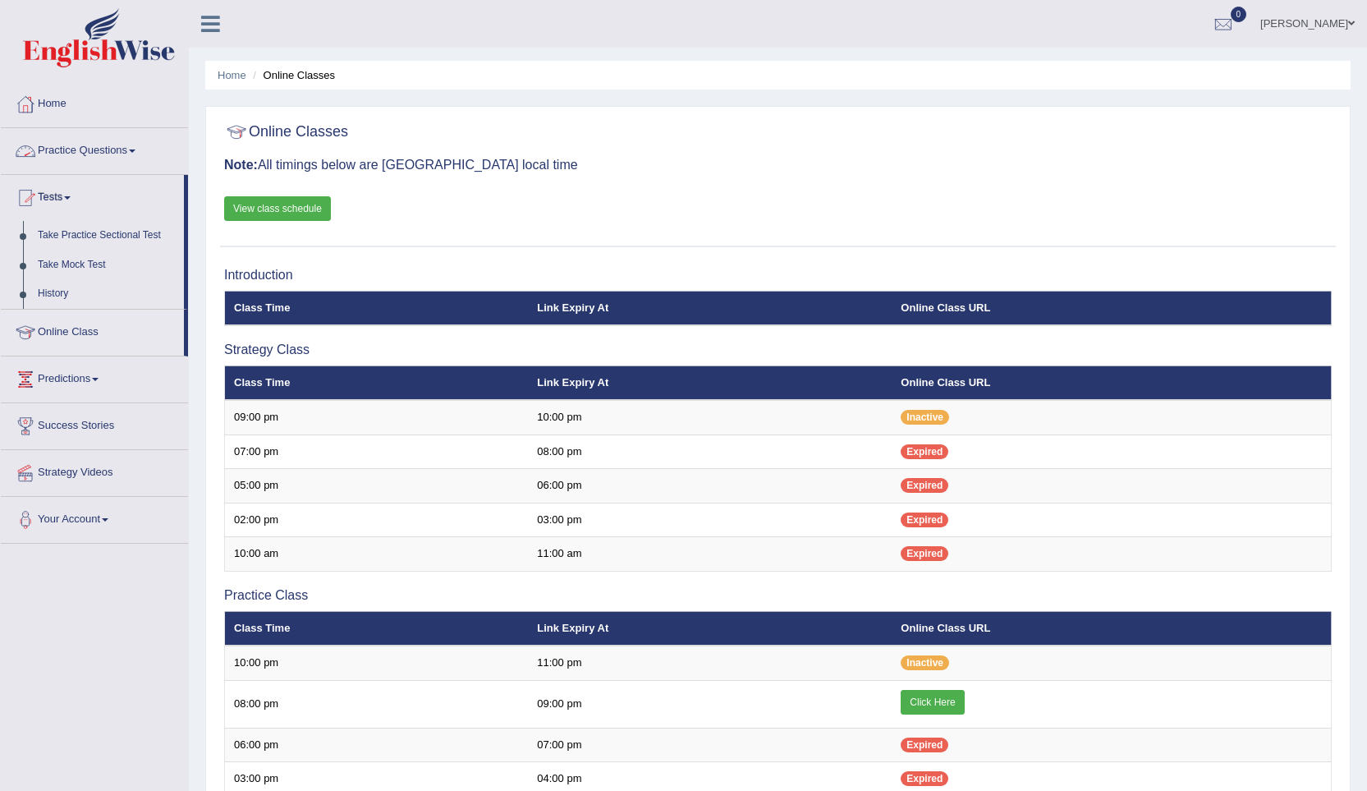
click at [98, 151] on link "Practice Questions" at bounding box center [94, 148] width 187 height 41
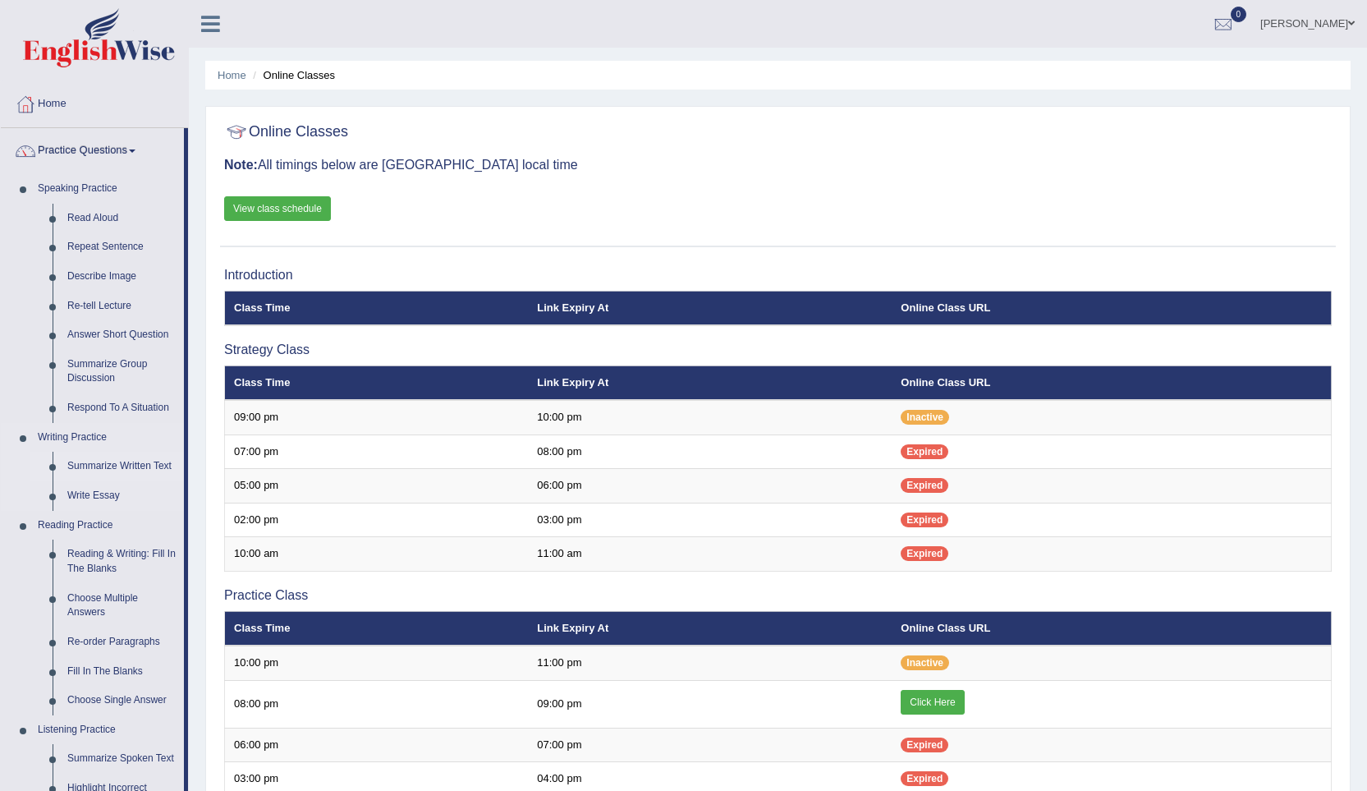
click at [100, 465] on link "Summarize Written Text" at bounding box center [122, 467] width 124 height 30
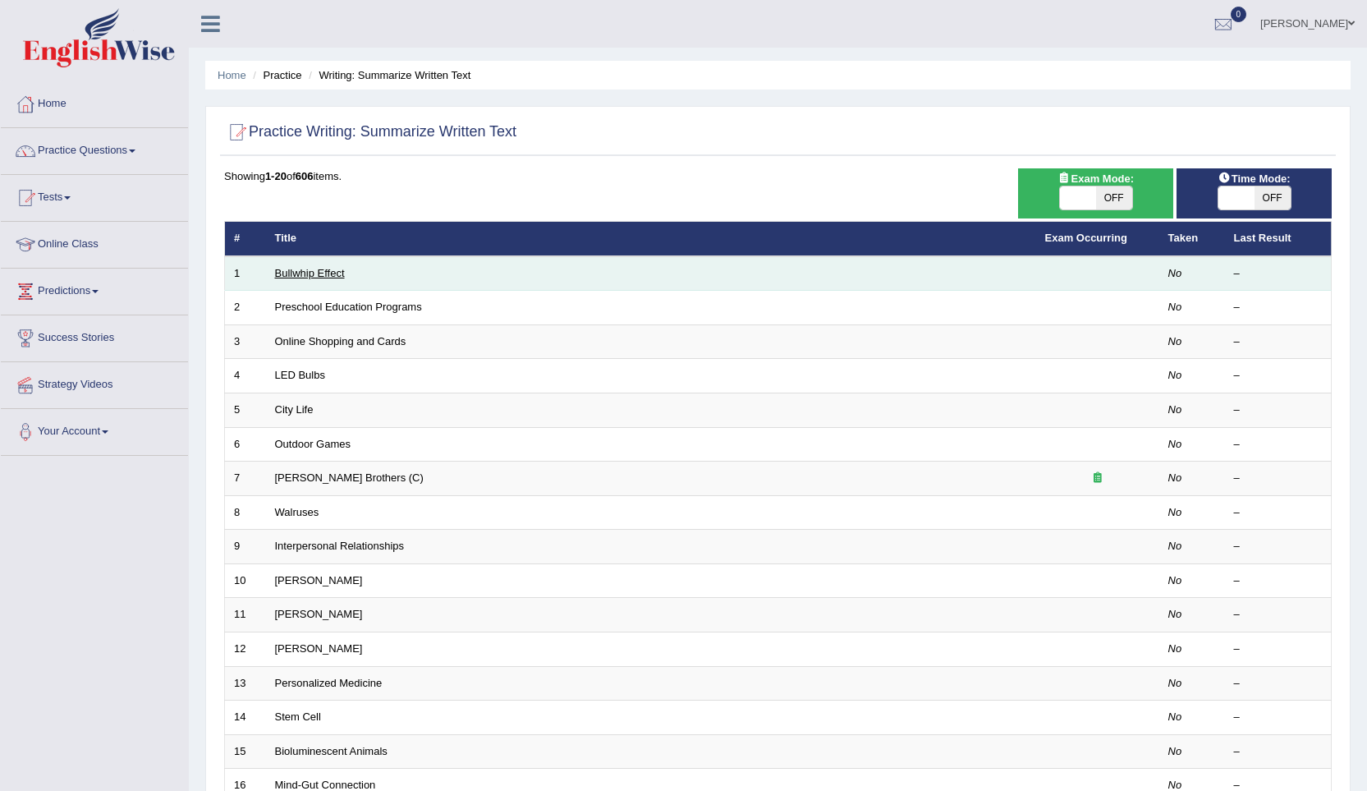
click at [318, 273] on link "Bullwhip Effect" at bounding box center [310, 273] width 70 height 12
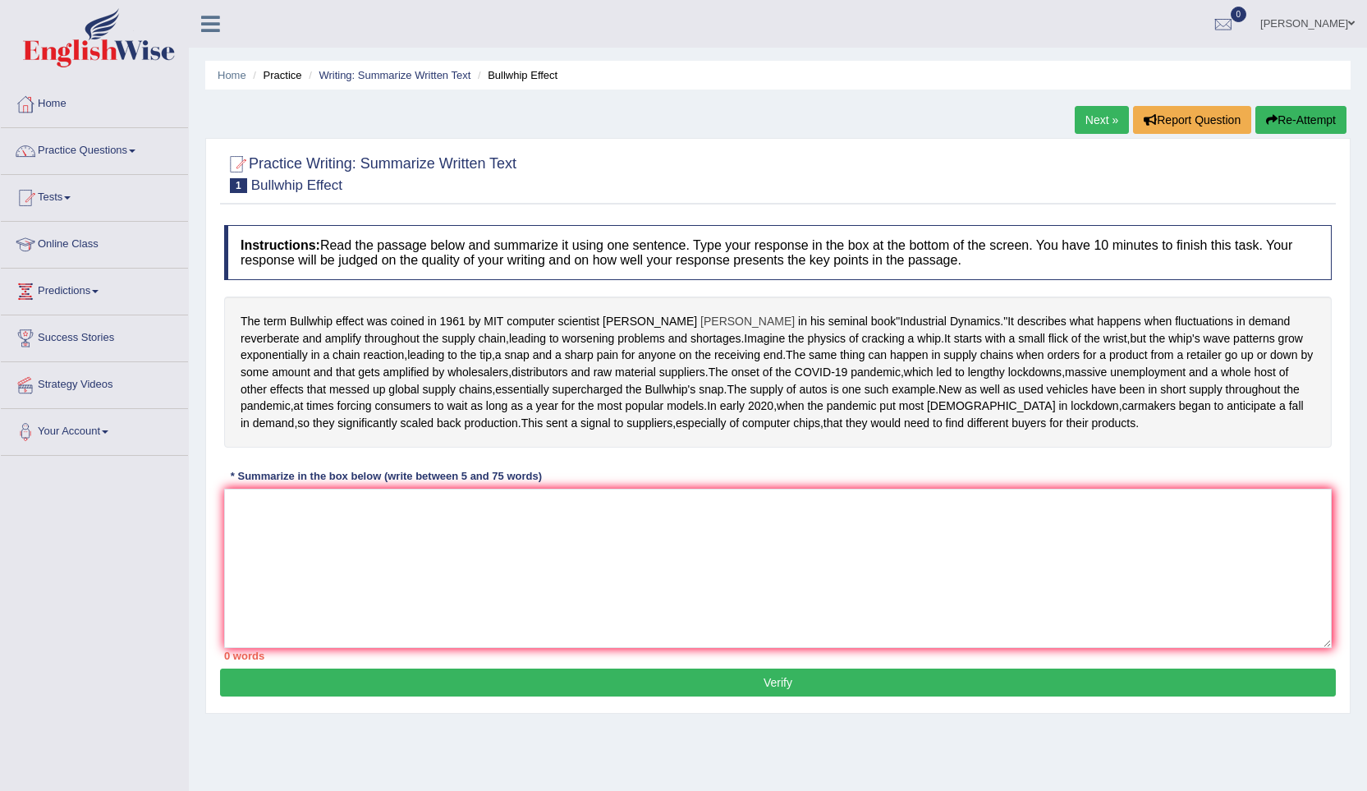
drag, startPoint x: 241, startPoint y: 324, endPoint x: 788, endPoint y: 319, distance: 546.8
click at [644, 322] on div "The term Bullwhip effect was coined in 1961 by MIT computer scientist Jay Forre…" at bounding box center [777, 371] width 1107 height 151
click at [273, 601] on textarea at bounding box center [777, 567] width 1107 height 159
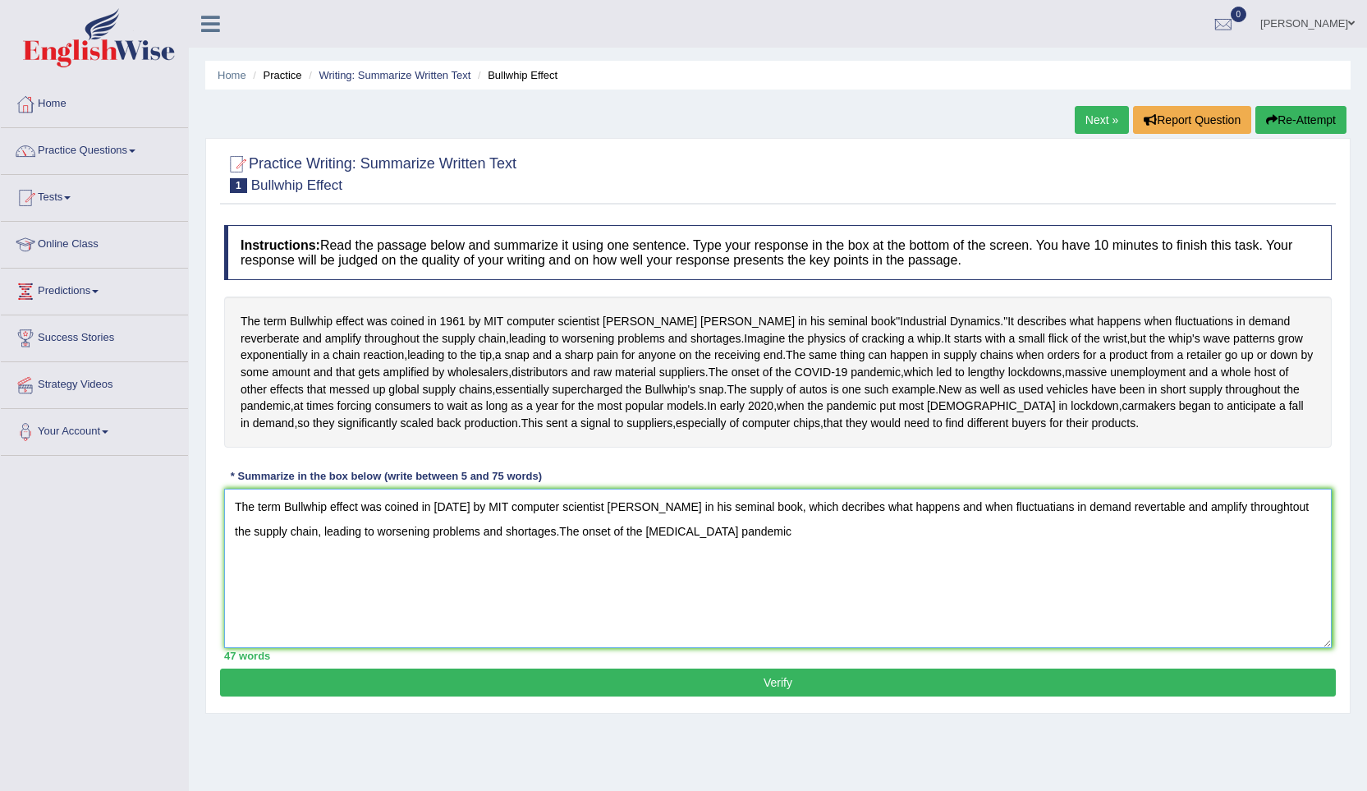
drag, startPoint x: 625, startPoint y: 617, endPoint x: 541, endPoint y: 609, distance: 84.1
click at [541, 609] on textarea "The term Bullwhip effect was coined in 1961 by MIT computer scientist Jay Forre…" at bounding box center [777, 567] width 1107 height 159
drag, startPoint x: 701, startPoint y: 611, endPoint x: 736, endPoint y: 626, distance: 37.8
click at [703, 611] on textarea "The term Bullwhip effect was coined in 1961 by MIT computer scientist Jay Forre…" at bounding box center [777, 567] width 1107 height 159
drag, startPoint x: 453, startPoint y: 468, endPoint x: 577, endPoint y: 492, distance: 126.2
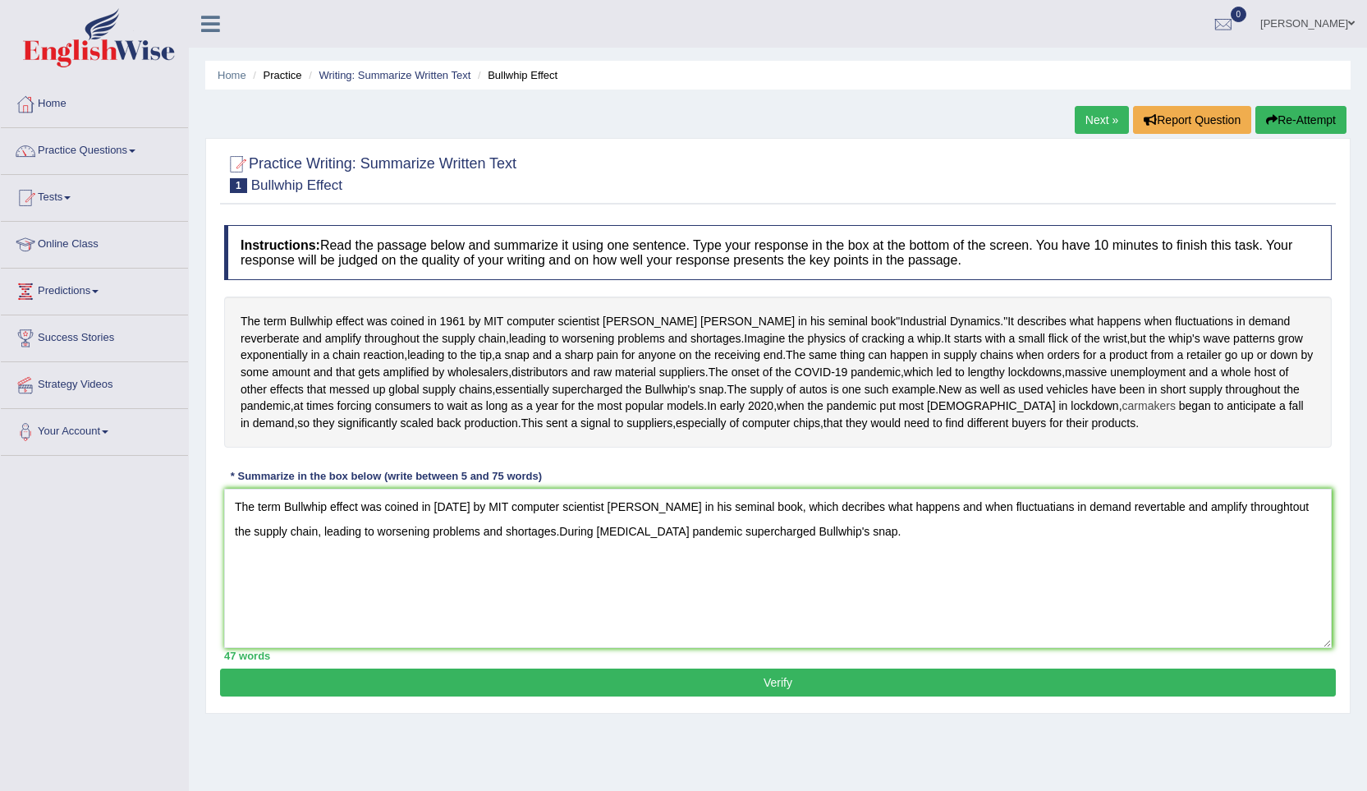
click at [577, 447] on div "The term Bullwhip effect was coined in 1961 by MIT computer scientist Jay Forre…" at bounding box center [777, 371] width 1107 height 151
click at [845, 617] on textarea "The term Bullwhip effect was coined in 1961 by MIT computer scientist Jay Forre…" at bounding box center [777, 567] width 1107 height 159
click at [538, 614] on textarea "The term Bullwhip effect was coined in 1961 by MIT computer scientist Jay Forre…" at bounding box center [777, 567] width 1107 height 159
click at [540, 616] on textarea "The term Bullwhip effect was coined in 1961 by MIT computer scientist Jay Forre…" at bounding box center [777, 567] width 1107 height 159
drag, startPoint x: 860, startPoint y: 615, endPoint x: 838, endPoint y: 618, distance: 21.6
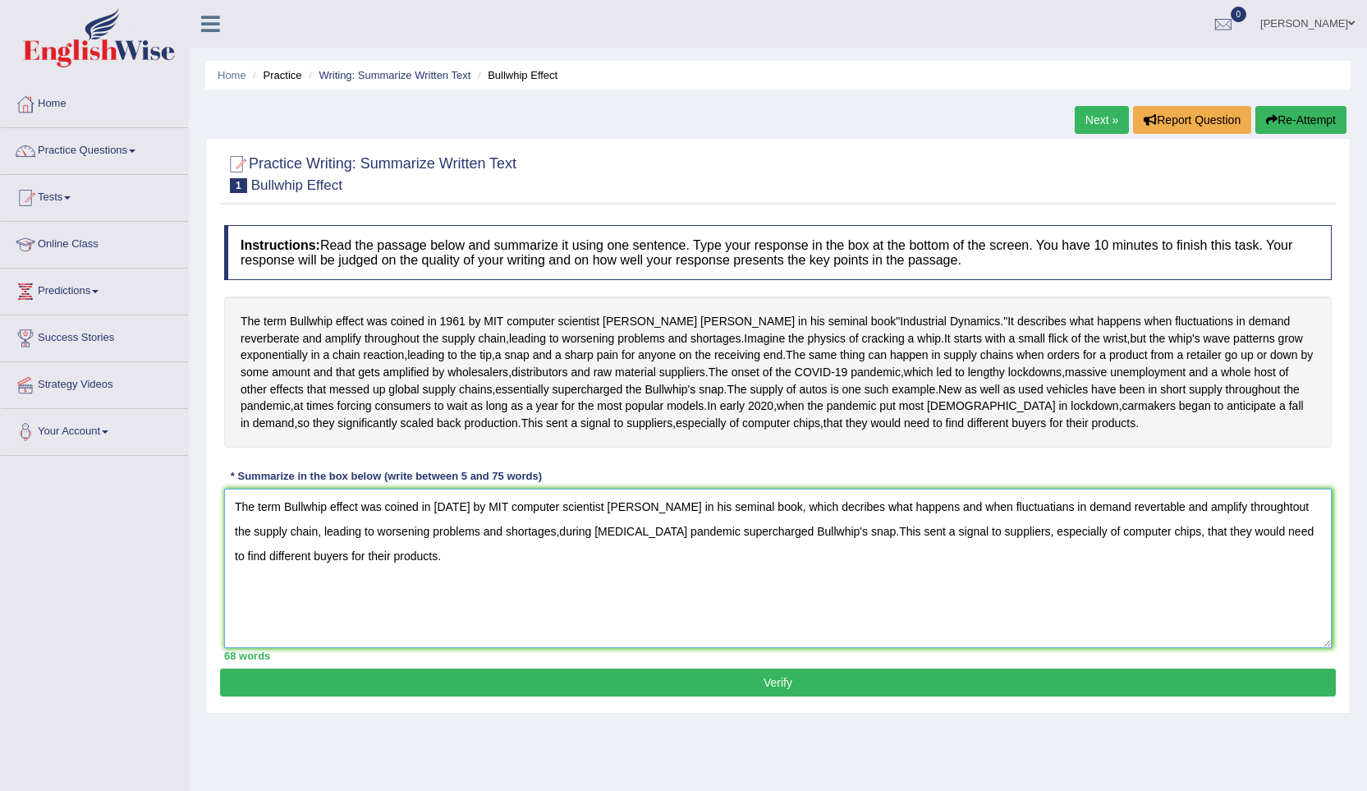
click at [838, 618] on textarea "The term Bullwhip effect was coined in 1961 by MIT computer scientist Jay Forre…" at bounding box center [777, 567] width 1107 height 159
click at [577, 648] on textarea "The term Bullwhip effect was coined in 1961 by MIT computer scientist Jay Forre…" at bounding box center [777, 567] width 1107 height 159
click at [1043, 617] on textarea "The term Bullwhip effect was coined in 1961 by MIT computer scientist Jay Forre…" at bounding box center [777, 567] width 1107 height 159
type textarea "The term Bullwhip effect was coined in 1961 by MIT computer scientist Jay Forre…"
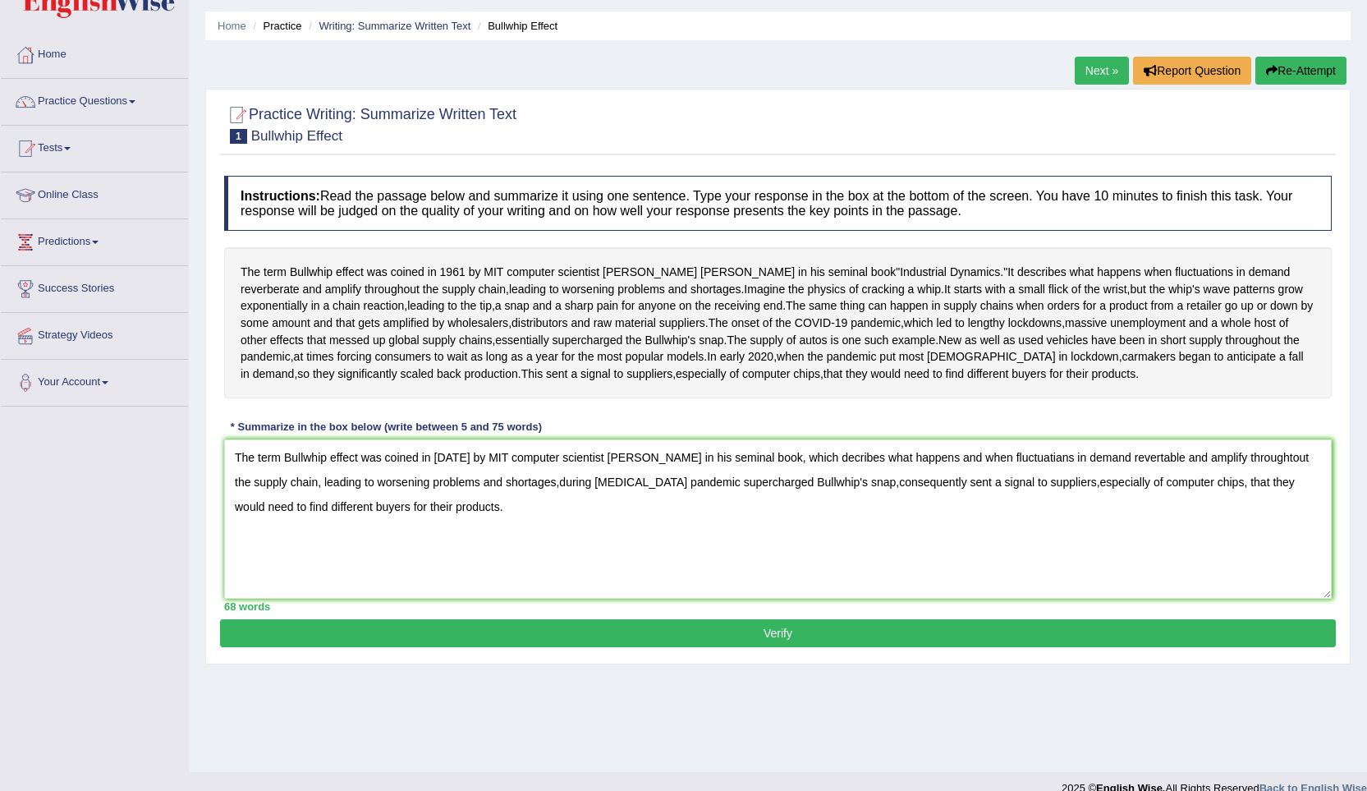
scroll to position [71, 0]
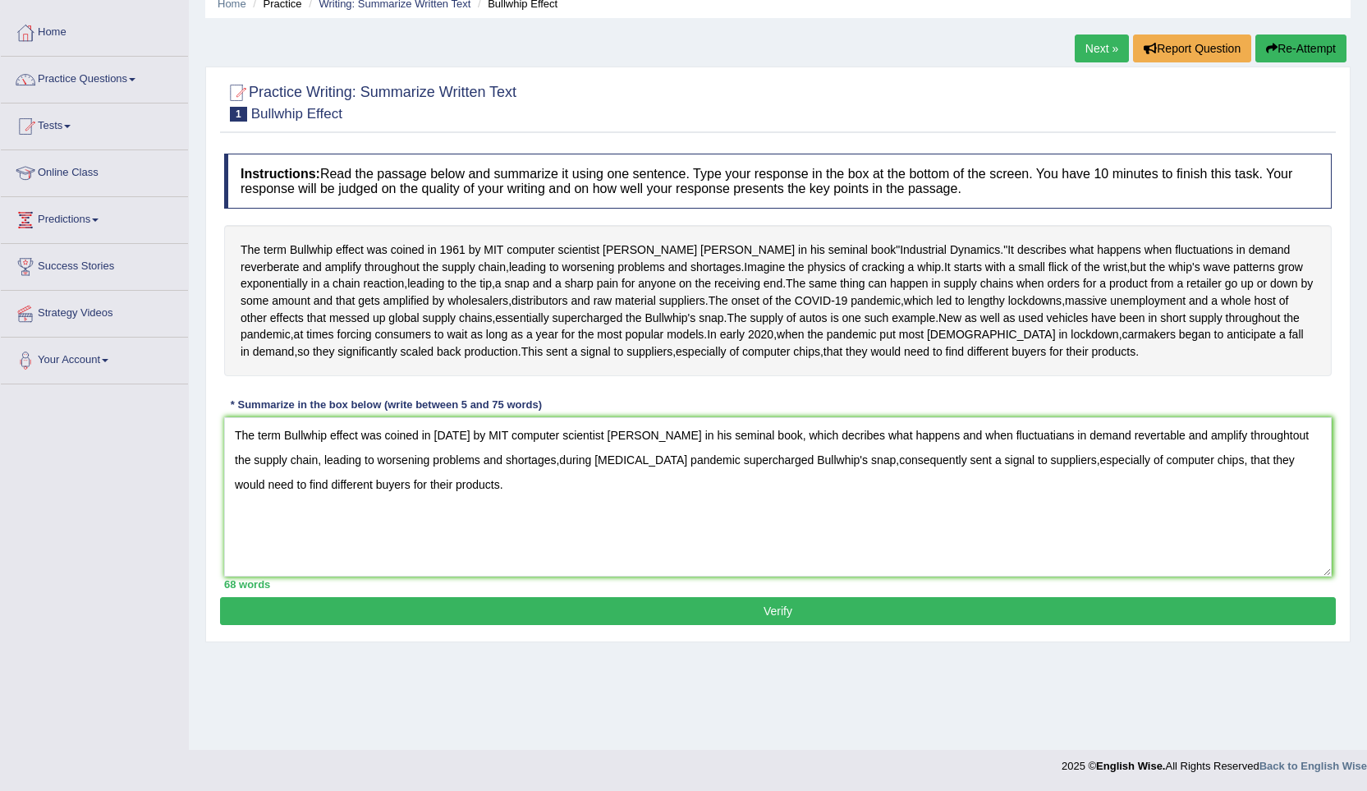
click at [712, 625] on button "Verify" at bounding box center [778, 611] width 1116 height 28
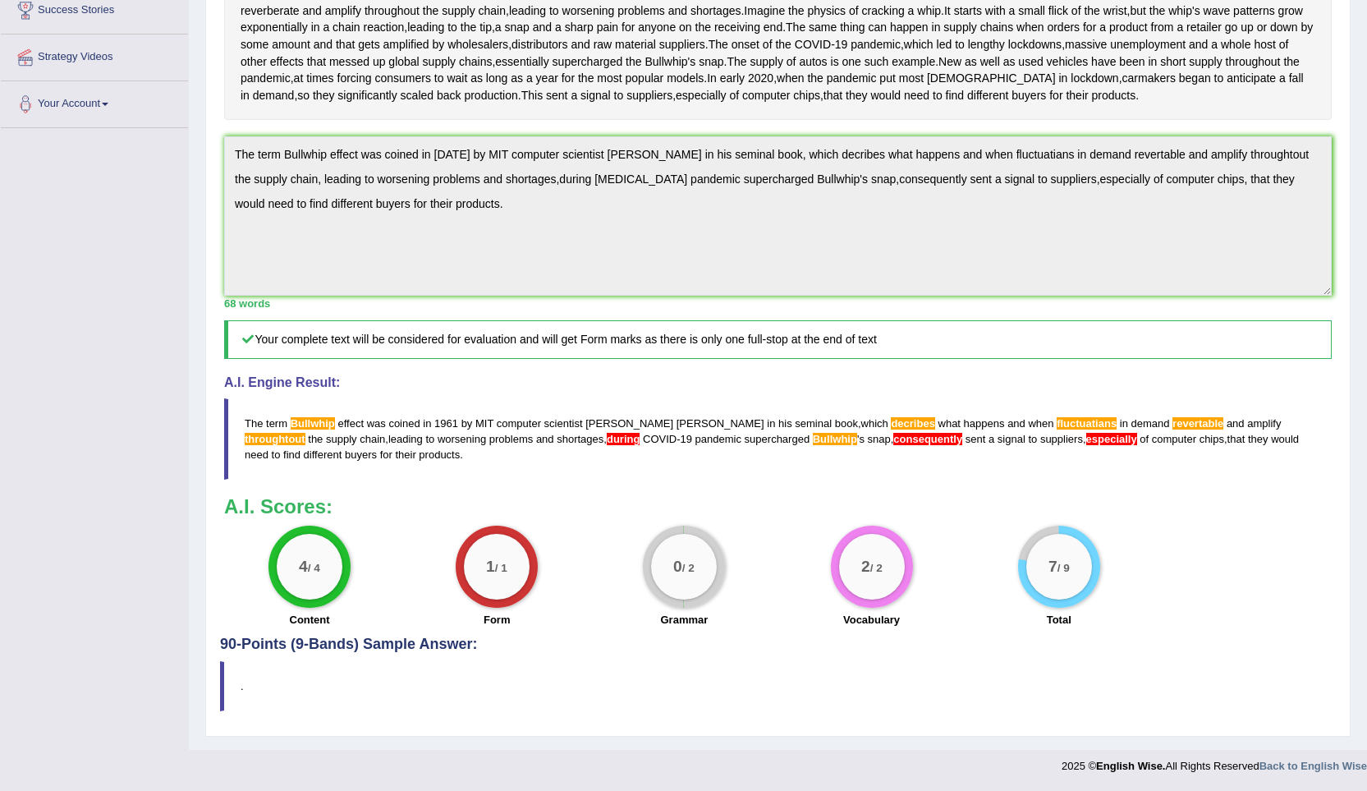
scroll to position [411, 0]
click at [329, 649] on h4 "90-Points (9-Bands) Sample Answer:" at bounding box center [778, 269] width 1116 height 768
click at [222, 685] on blockquote "." at bounding box center [778, 686] width 1116 height 50
drag, startPoint x: 222, startPoint y: 685, endPoint x: 369, endPoint y: 677, distance: 147.2
click at [314, 686] on blockquote "." at bounding box center [778, 686] width 1116 height 50
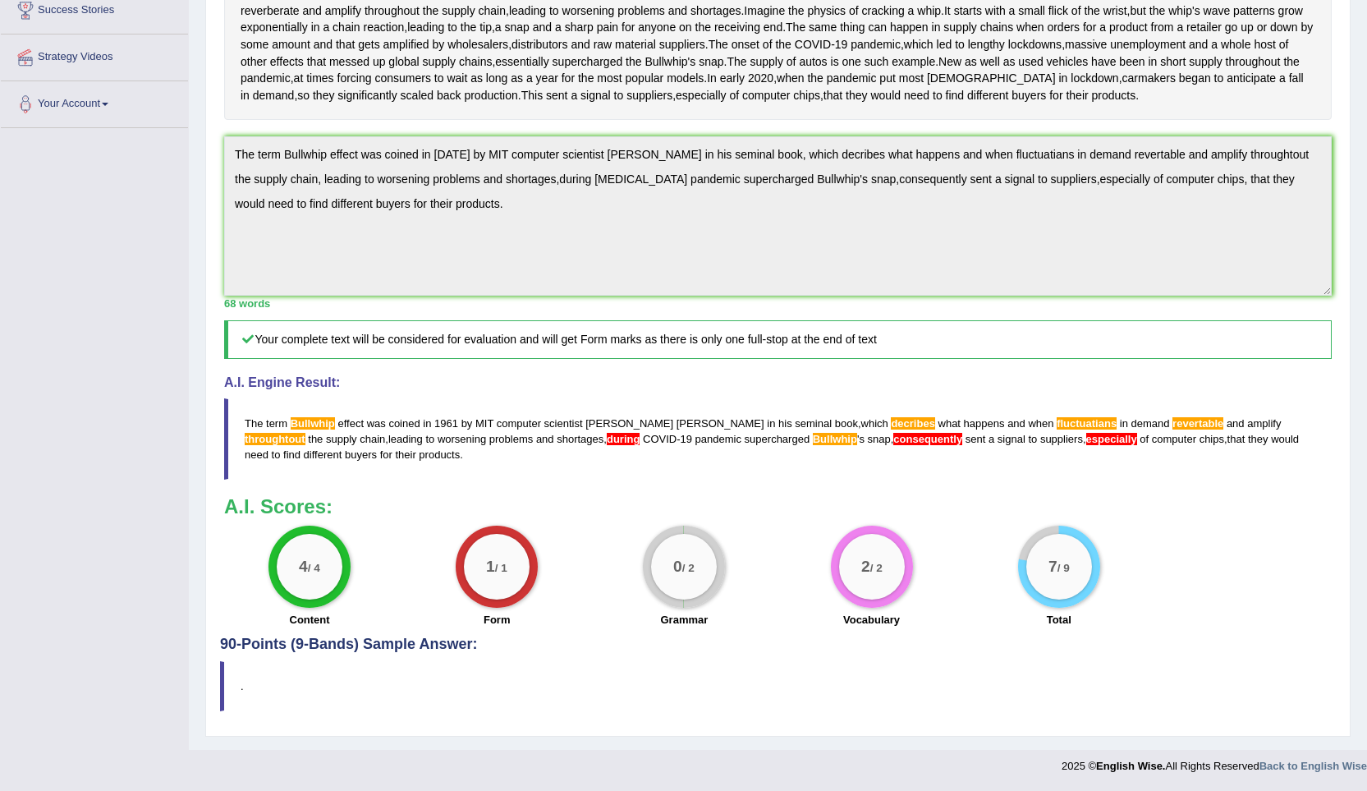
drag, startPoint x: 378, startPoint y: 680, endPoint x: 396, endPoint y: 680, distance: 18.1
click at [386, 680] on blockquote "." at bounding box center [778, 686] width 1116 height 50
click at [845, 653] on h4 "90-Points (9-Bands) Sample Answer:" at bounding box center [778, 269] width 1116 height 768
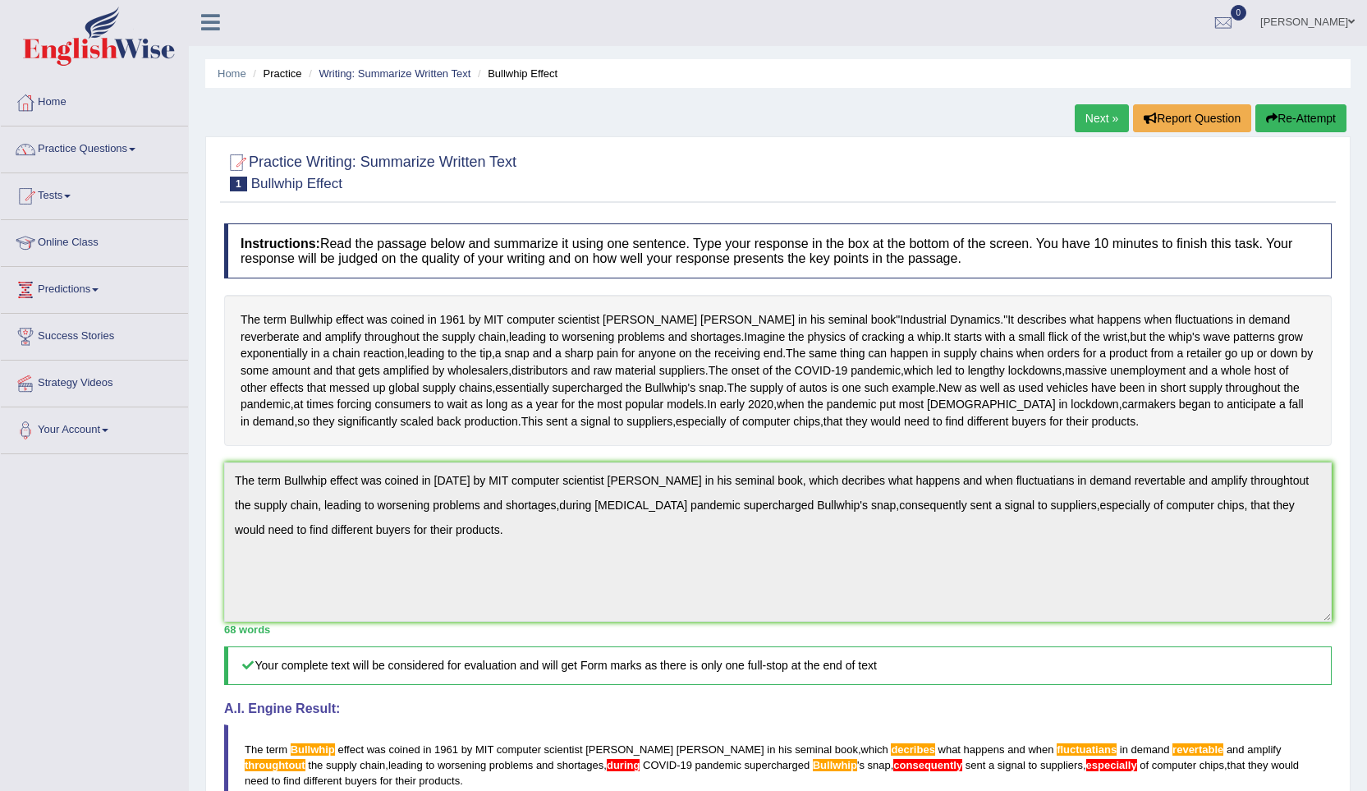
scroll to position [0, 0]
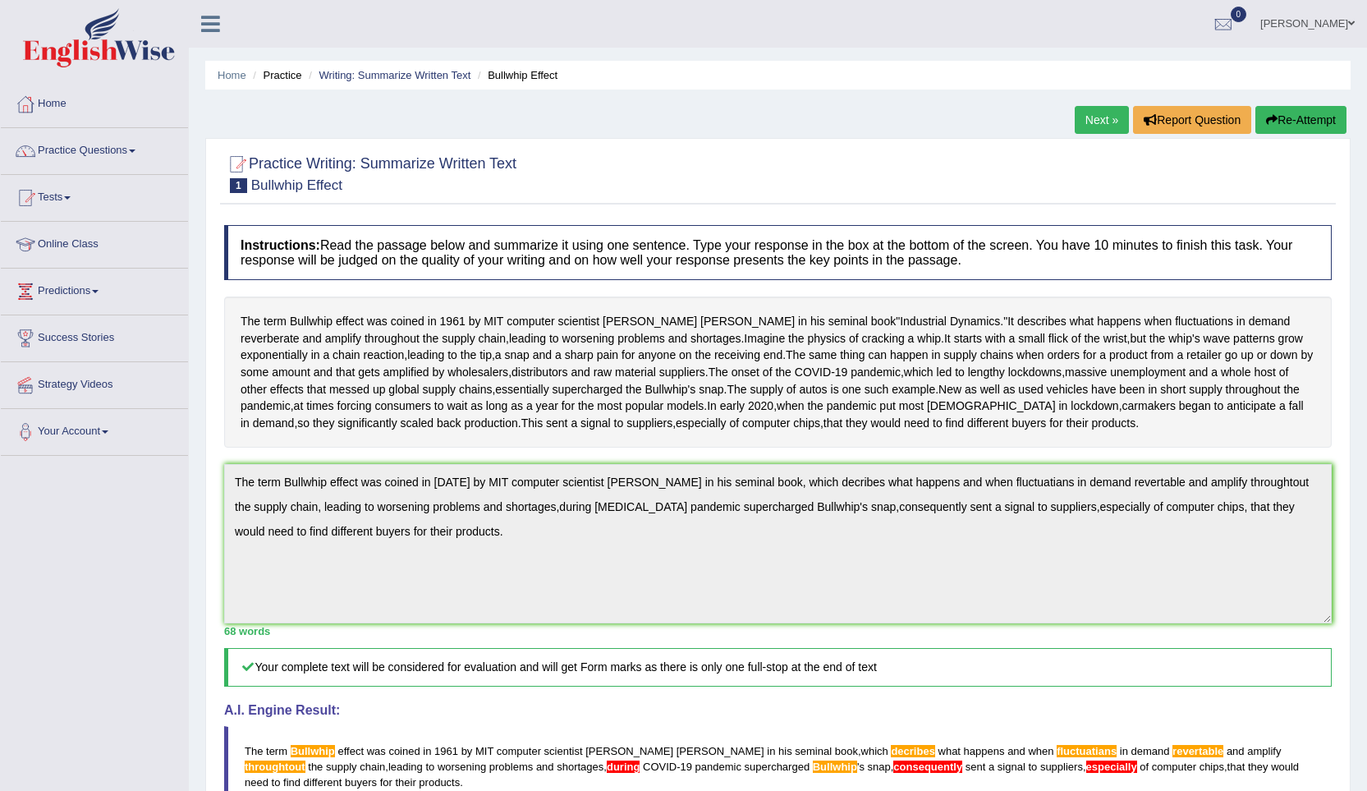
click at [1115, 115] on link "Next »" at bounding box center [1102, 120] width 54 height 28
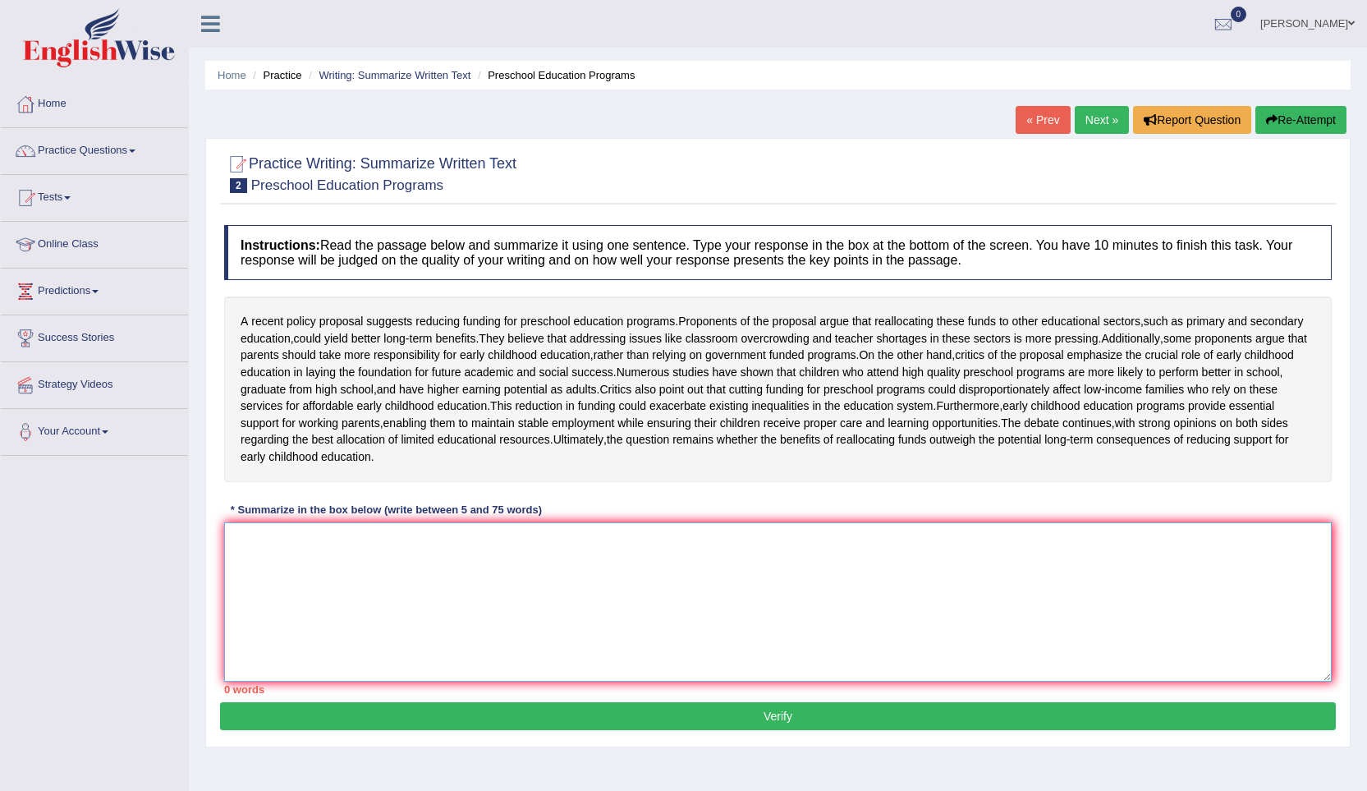
click at [236, 596] on textarea at bounding box center [777, 601] width 1107 height 159
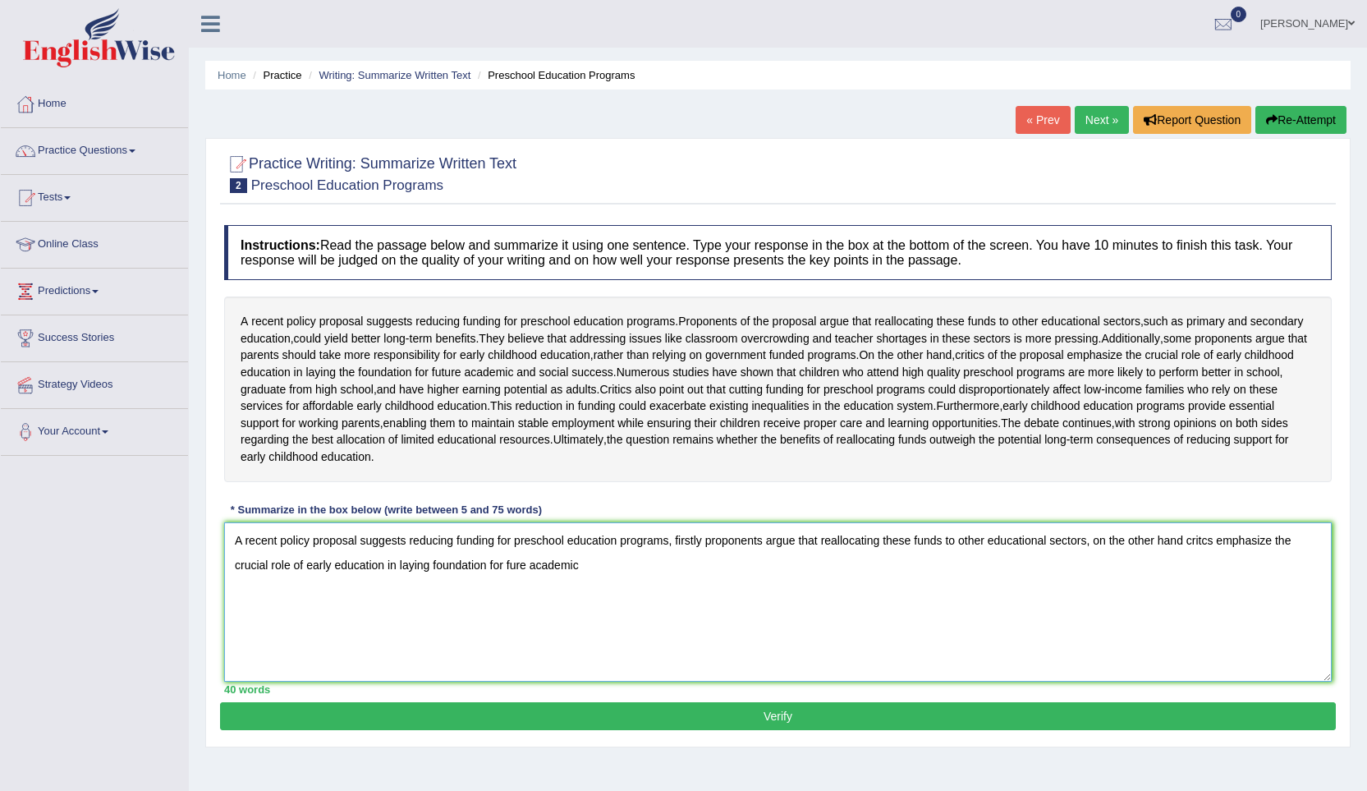
click at [516, 622] on textarea "A recent policy proposal suggests reducing funding for preschool education prog…" at bounding box center [777, 601] width 1107 height 159
click at [639, 621] on textarea "A recent policy proposal suggests reducing funding for preschool education prog…" at bounding box center [777, 601] width 1107 height 159
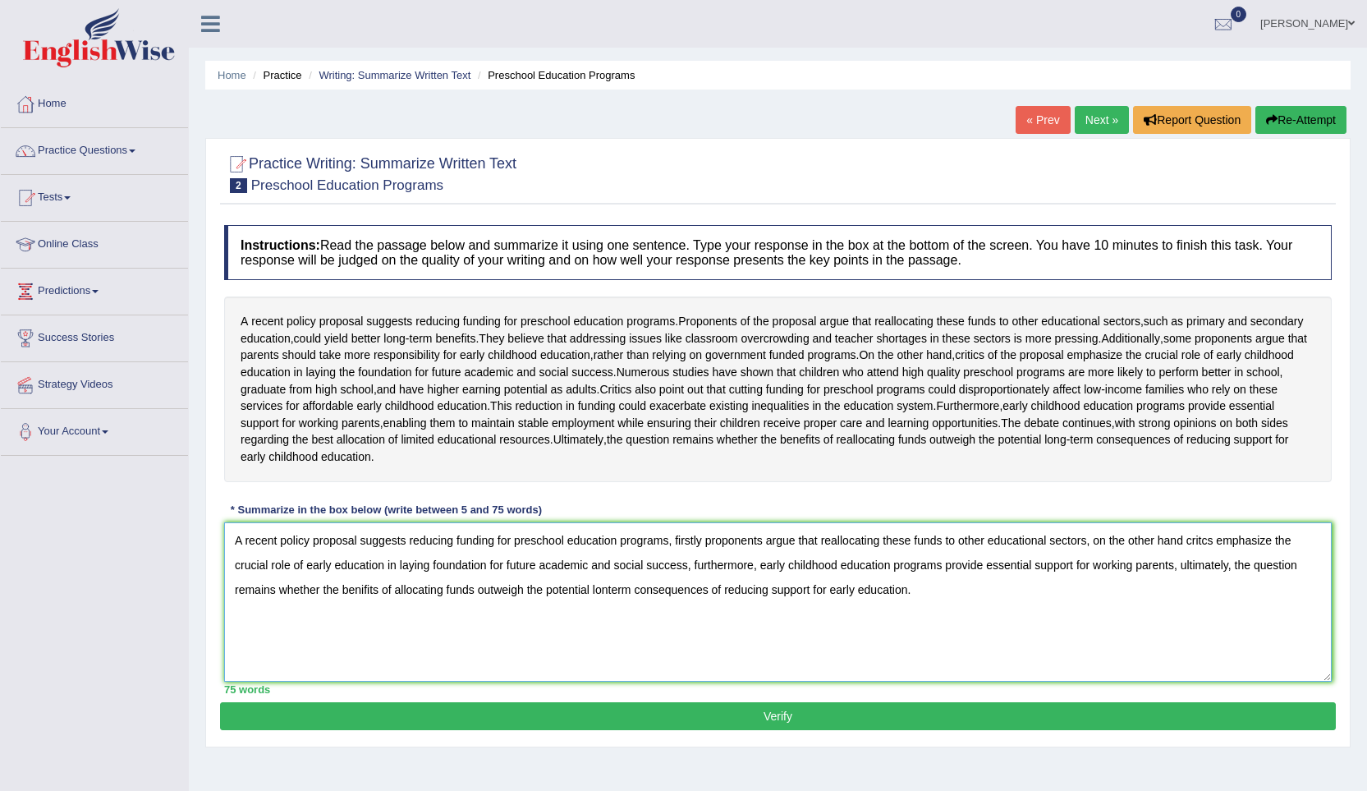
click at [607, 644] on textarea "A recent policy proposal suggests reducing funding for preschool education prog…" at bounding box center [777, 601] width 1107 height 159
click at [632, 644] on textarea "A recent policy proposal suggests reducing funding for preschool education prog…" at bounding box center [777, 601] width 1107 height 159
type textarea "A recent policy proposal suggests reducing funding for preschool education prog…"
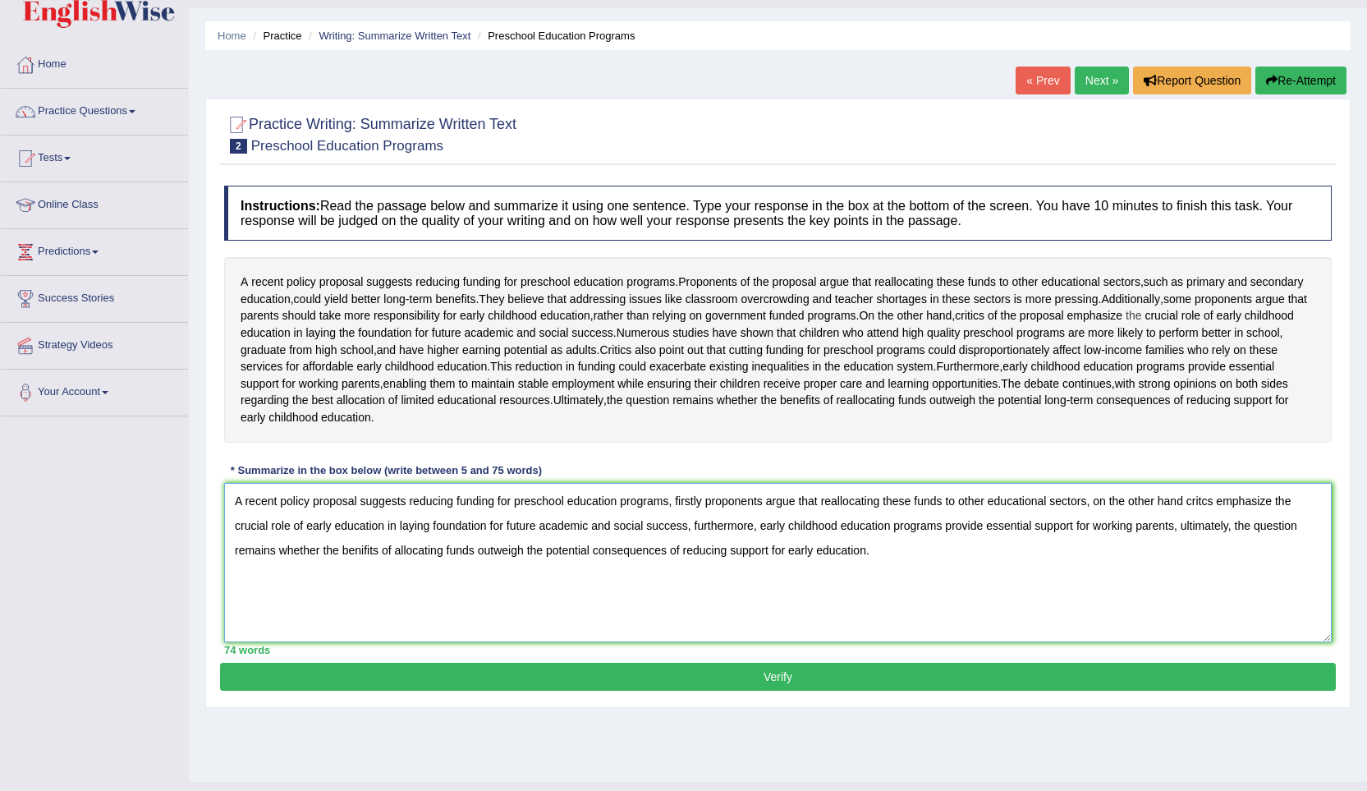
scroll to position [71, 0]
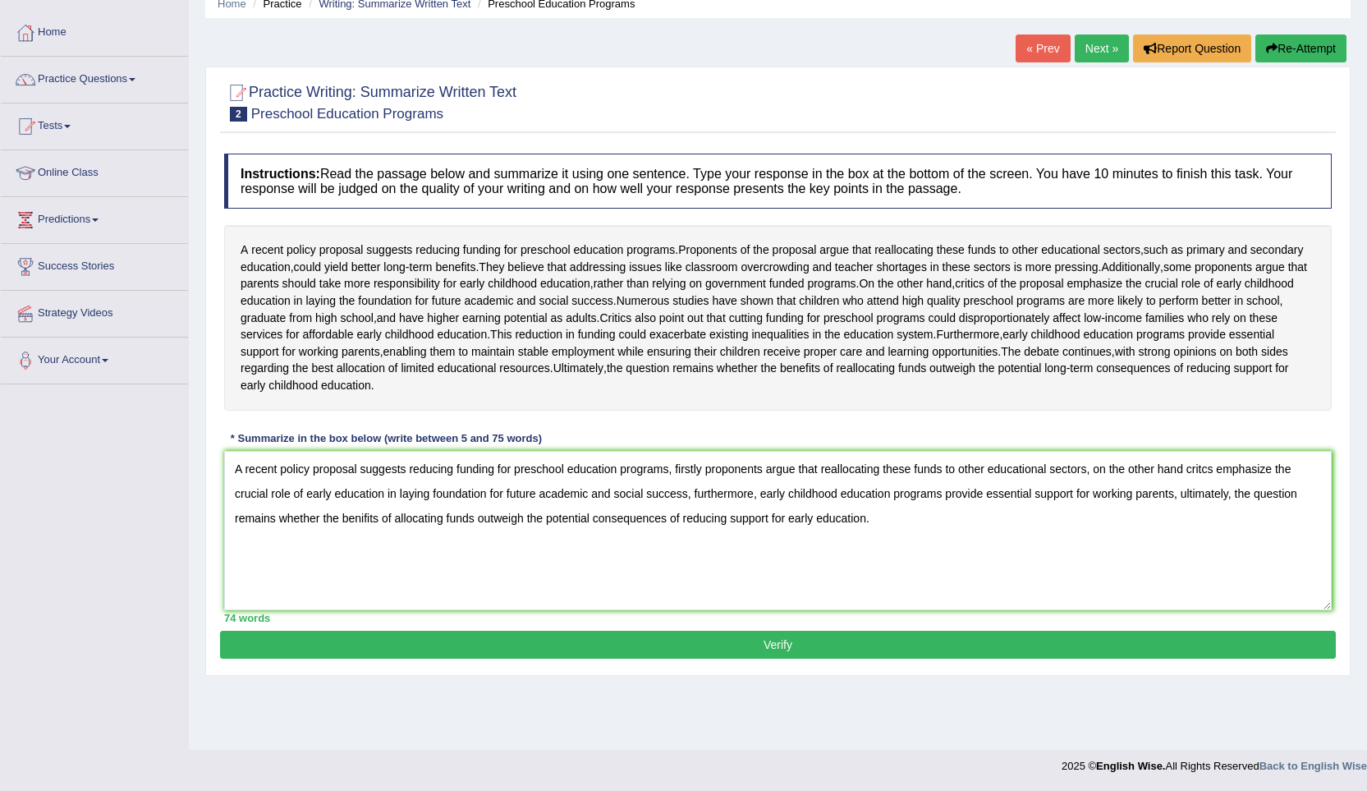
click at [458, 658] on button "Verify" at bounding box center [778, 644] width 1116 height 28
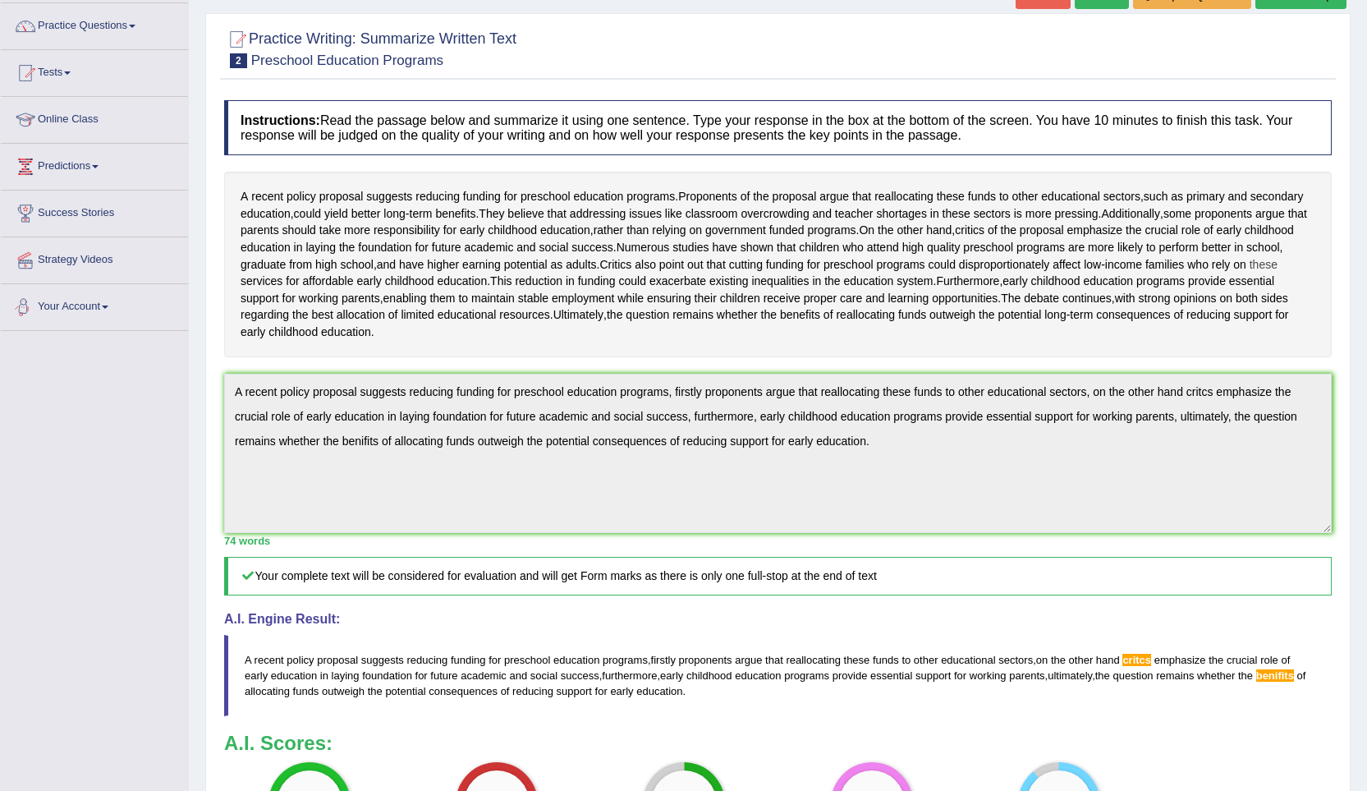
scroll to position [154, 0]
